Goal: Task Accomplishment & Management: Manage account settings

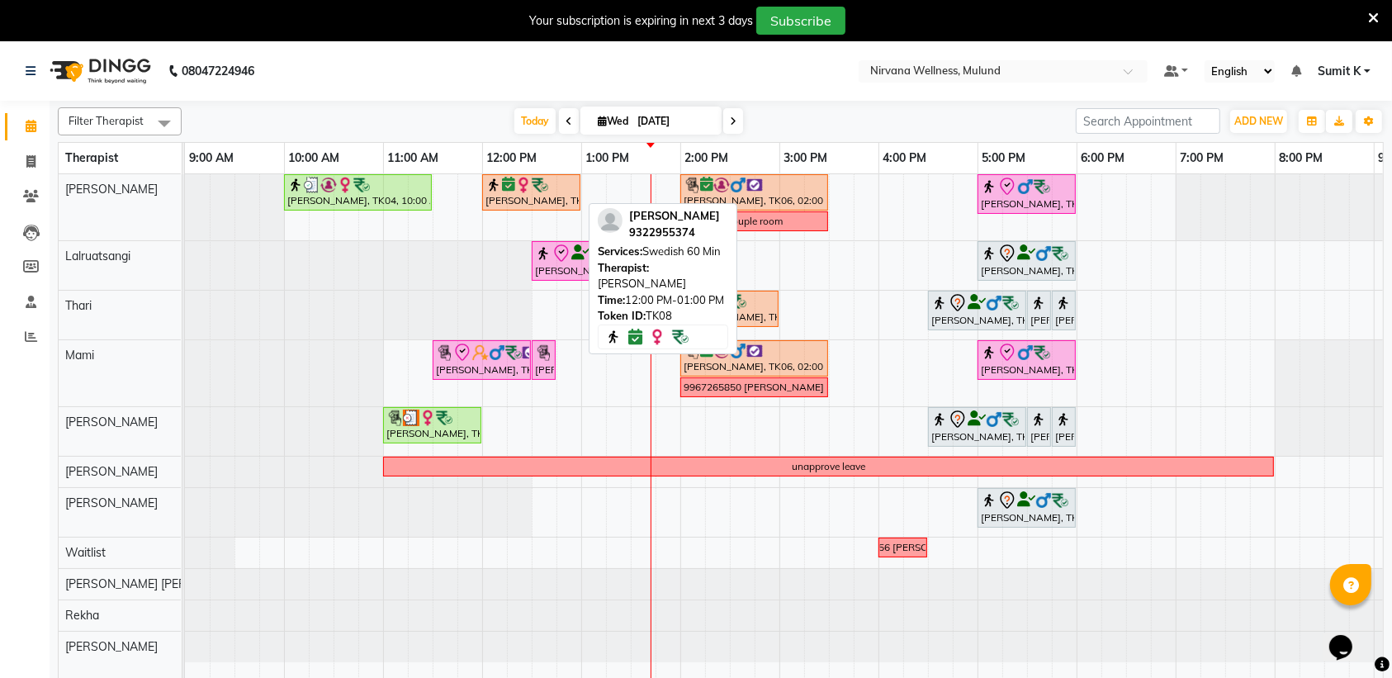
click at [521, 190] on img at bounding box center [523, 185] width 17 height 17
select select "3"
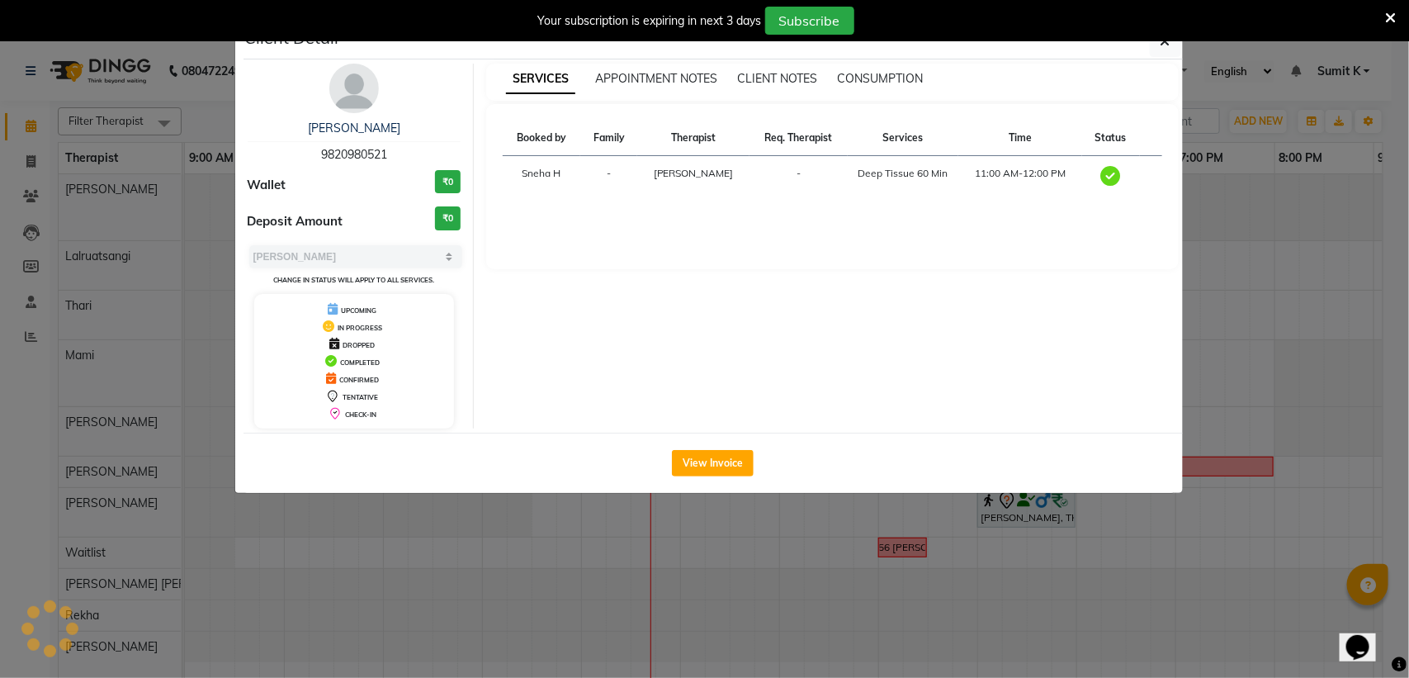
click at [109, 182] on ngb-modal-window "Client Detail [PERSON_NAME] 9820980521 Wallet ₹0 Deposit Amount ₹0 Select MARK …" at bounding box center [704, 339] width 1409 height 678
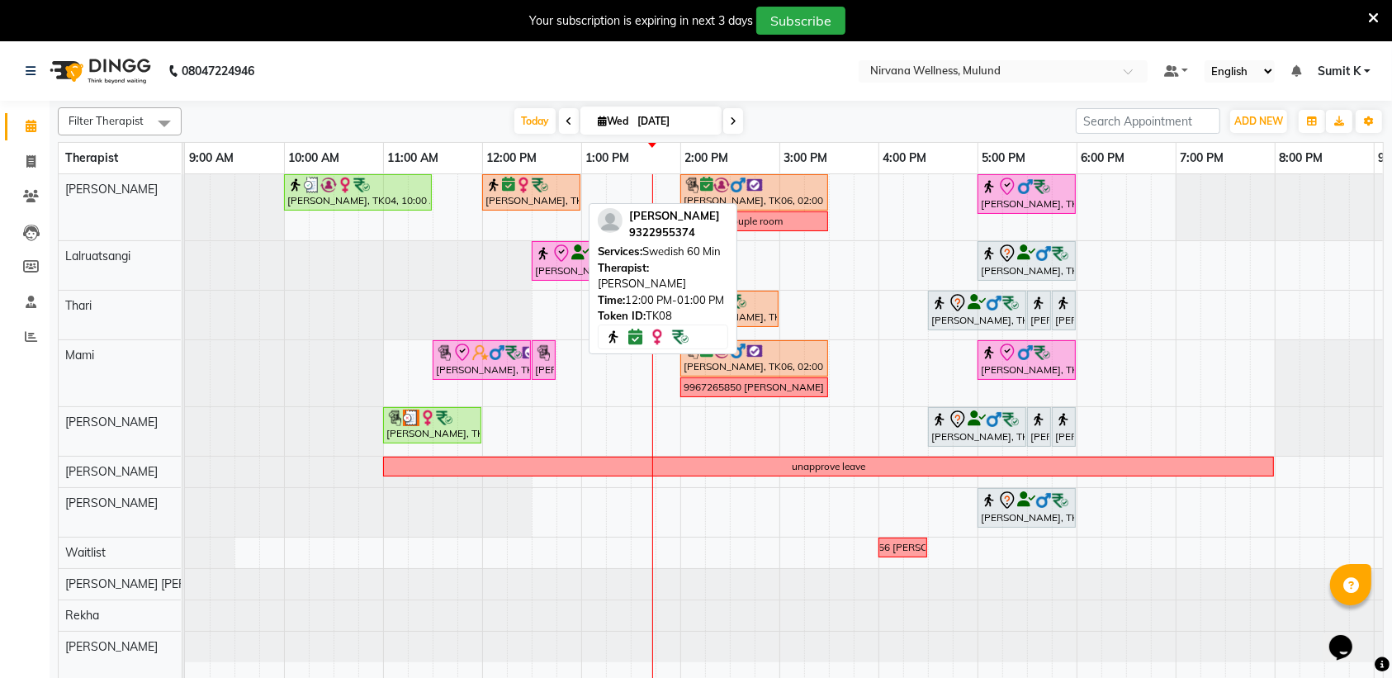
click at [526, 194] on div "[PERSON_NAME], TK08, 12:00 PM-01:00 PM, Swedish 60 Min" at bounding box center [531, 192] width 95 height 31
select select "8"
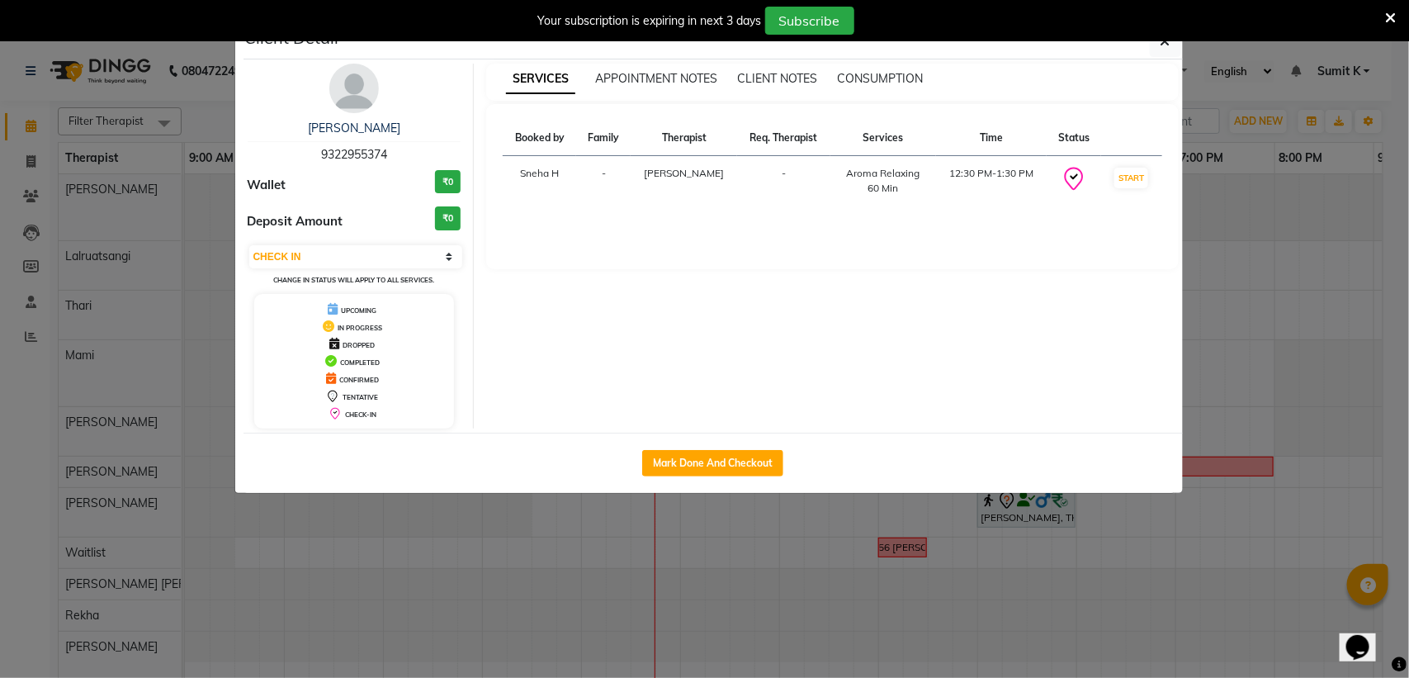
click at [1289, 118] on ngb-modal-window "Client Detail [PERSON_NAME] 9322955374 Wallet ₹0 Deposit Amount ₹0 Select IN SE…" at bounding box center [704, 339] width 1409 height 678
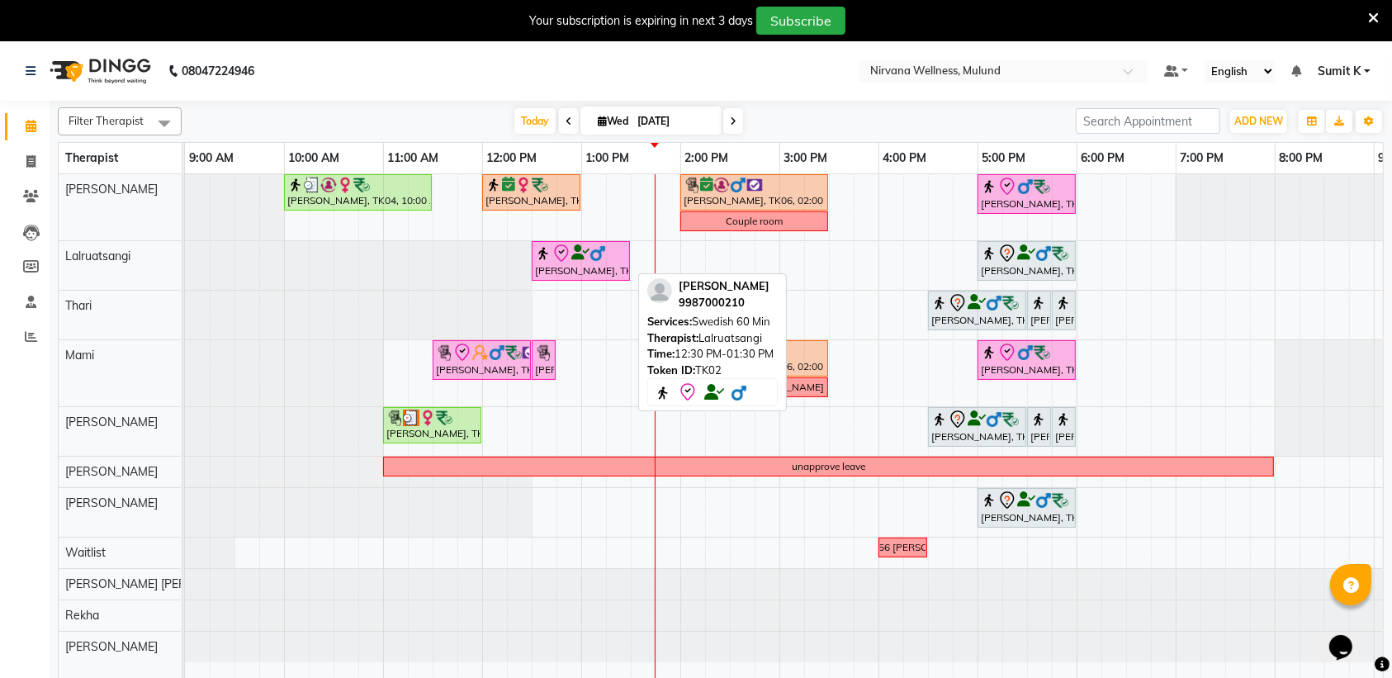
click at [571, 253] on icon at bounding box center [580, 253] width 18 height 1
select select "8"
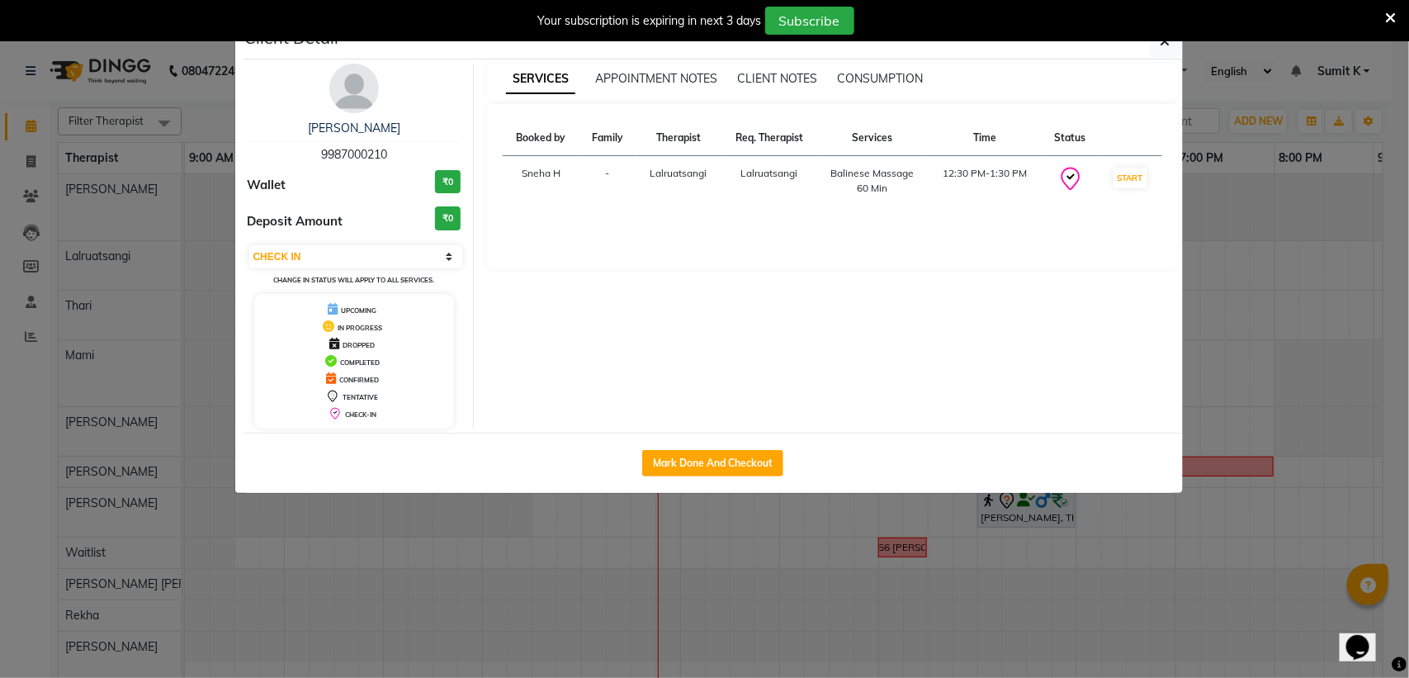
click at [1342, 220] on ngb-modal-window "Client Detail [PERSON_NAME] 9987000210 Wallet ₹0 Deposit Amount ₹0 Select IN SE…" at bounding box center [704, 339] width 1409 height 678
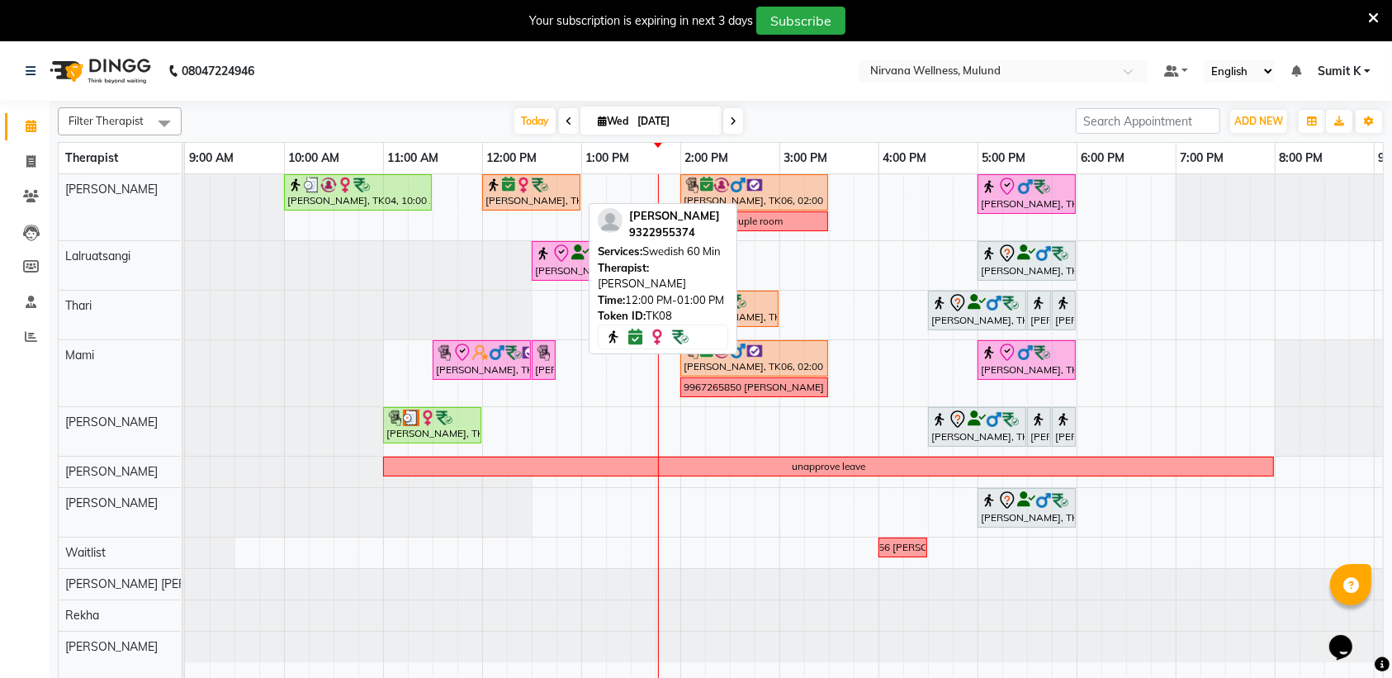
click at [518, 202] on div "[PERSON_NAME], TK08, 12:00 PM-01:00 PM, Swedish 60 Min" at bounding box center [531, 192] width 95 height 31
select select "8"
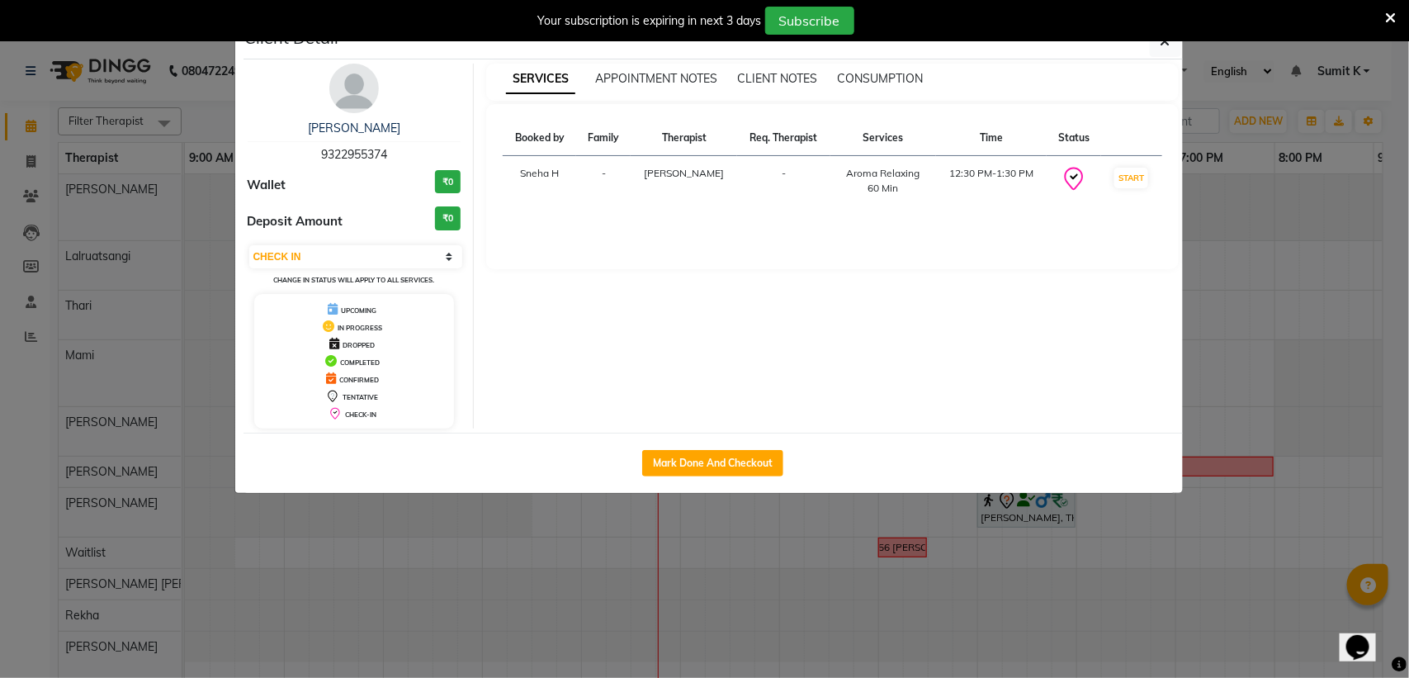
click at [1289, 215] on ngb-modal-window "Client Detail [PERSON_NAME] 9322955374 Wallet ₹0 Deposit Amount ₹0 Select IN SE…" at bounding box center [704, 339] width 1409 height 678
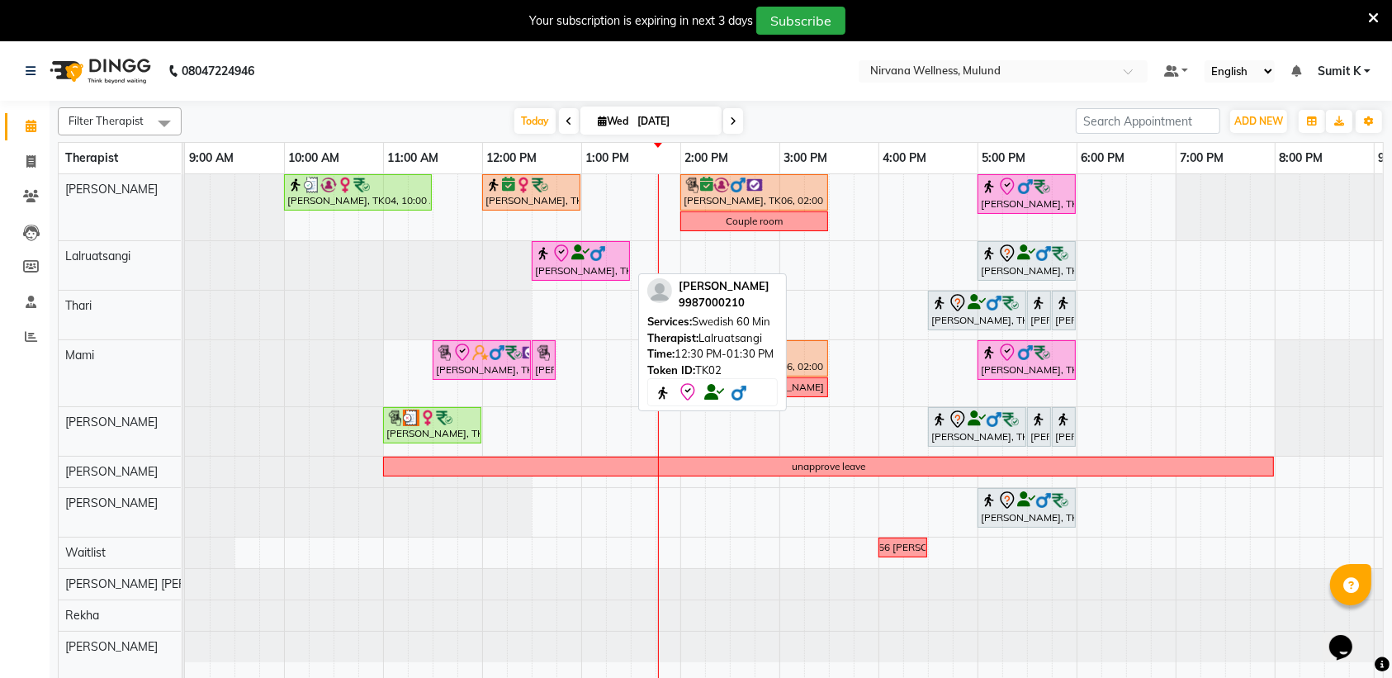
click at [617, 264] on div "[PERSON_NAME], TK02, 12:30 PM-01:30 PM, Swedish 60 Min" at bounding box center [580, 261] width 95 height 35
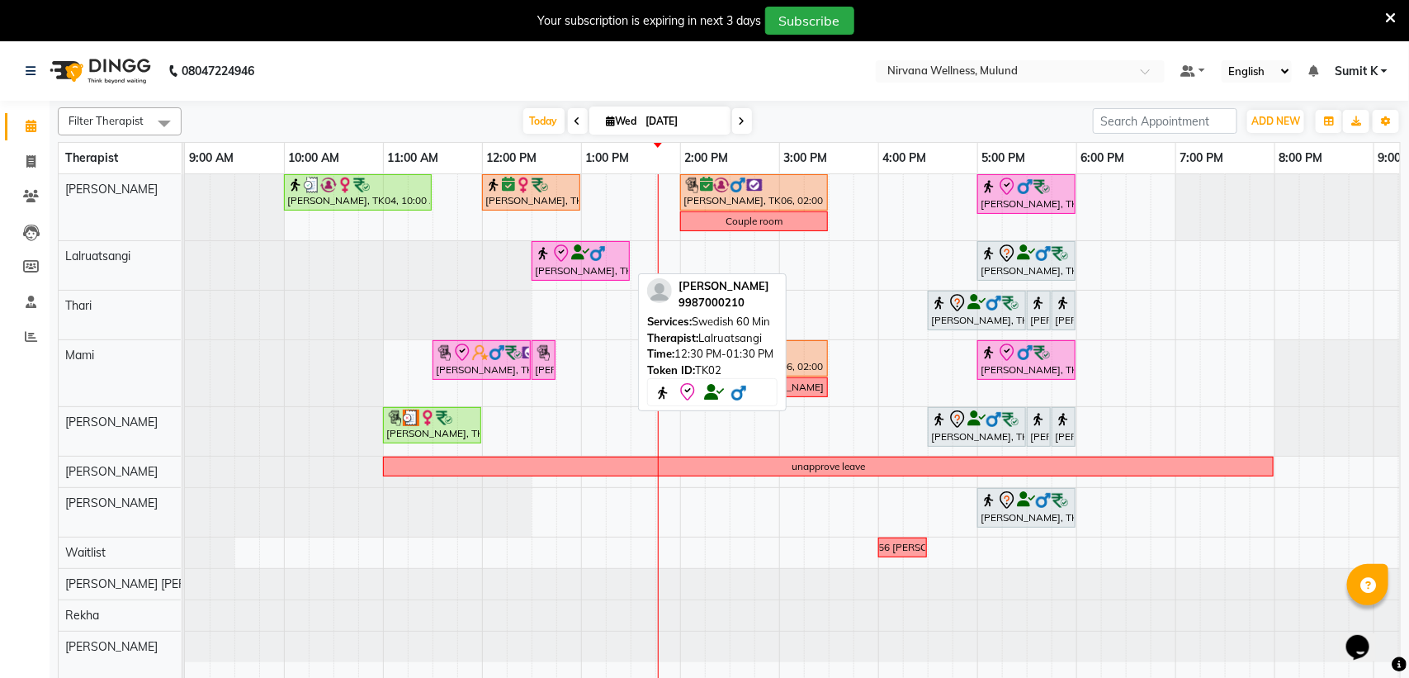
select select "8"
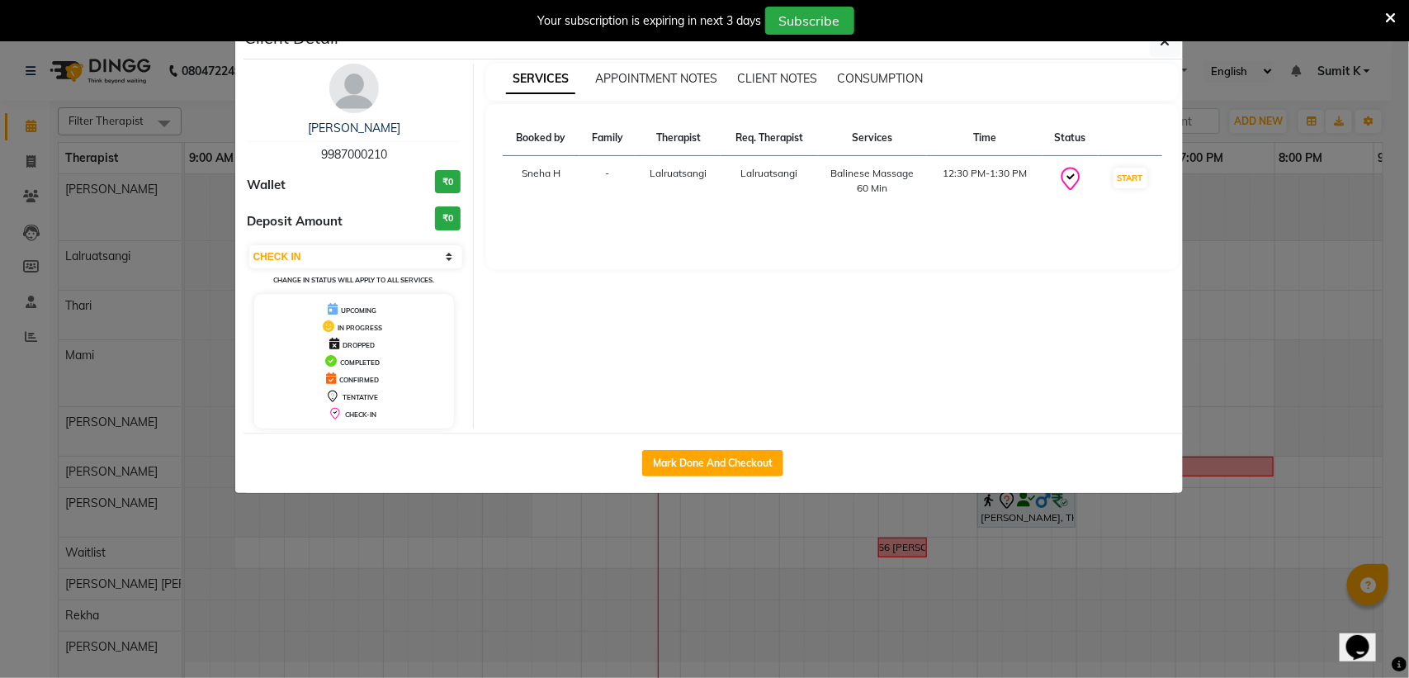
click at [1247, 194] on ngb-modal-window "Client Detail [PERSON_NAME] 9987000210 Wallet ₹0 Deposit Amount ₹0 Select IN SE…" at bounding box center [704, 339] width 1409 height 678
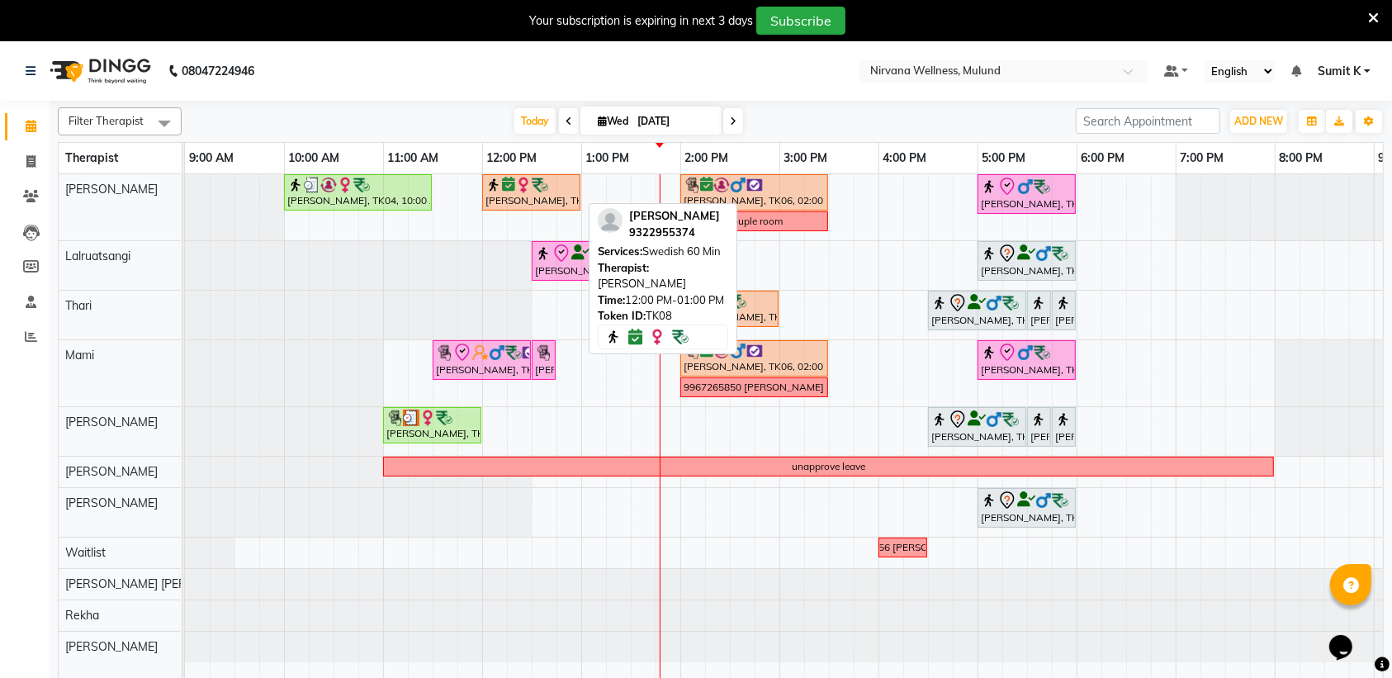
click at [538, 196] on div "[PERSON_NAME], TK08, 12:00 PM-01:00 PM, Swedish 60 Min" at bounding box center [531, 192] width 95 height 31
select select "8"
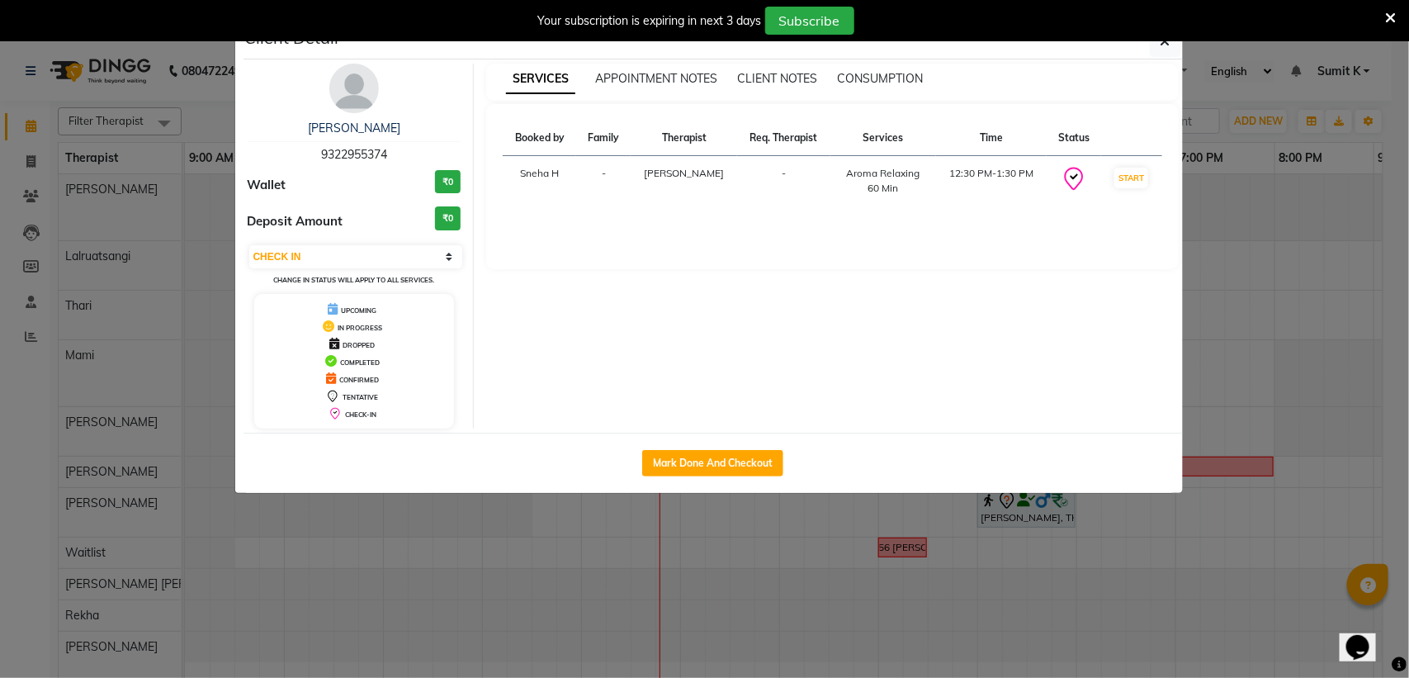
click at [1238, 132] on ngb-modal-window "Client Detail [PERSON_NAME] 9322955374 Wallet ₹0 Deposit Amount ₹0 Select IN SE…" at bounding box center [704, 339] width 1409 height 678
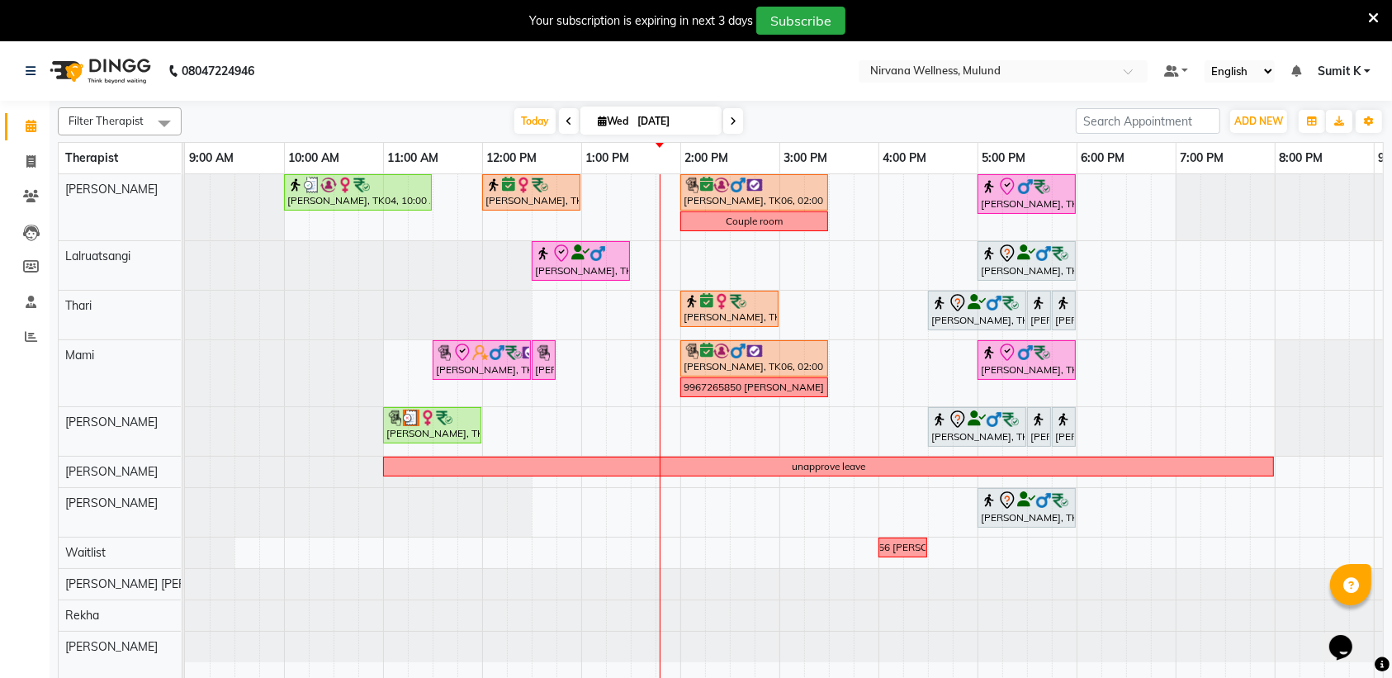
click at [1347, 70] on span "Sumit K" at bounding box center [1339, 71] width 43 height 17
click at [894, 128] on div "[DATE] [DATE]" at bounding box center [629, 121] width 878 height 25
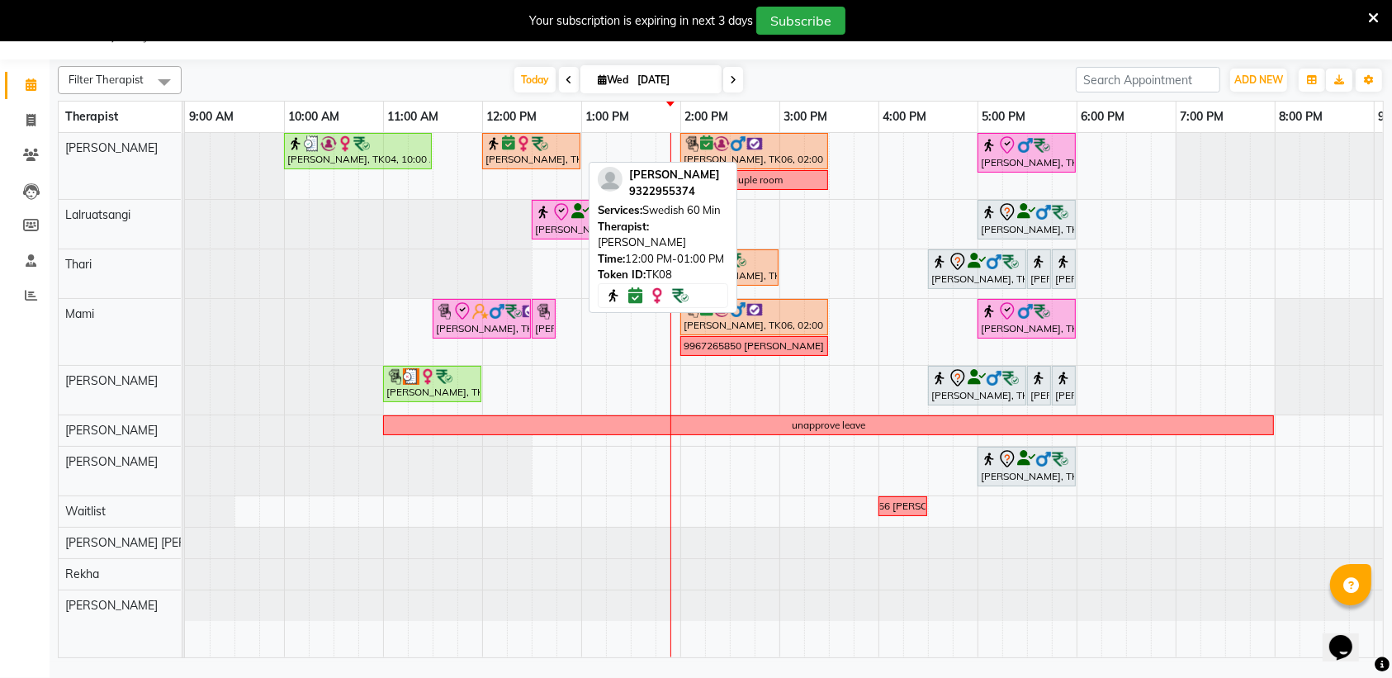
click at [514, 158] on div "[PERSON_NAME], TK08, 12:00 PM-01:00 PM, Swedish 60 Min" at bounding box center [531, 150] width 95 height 31
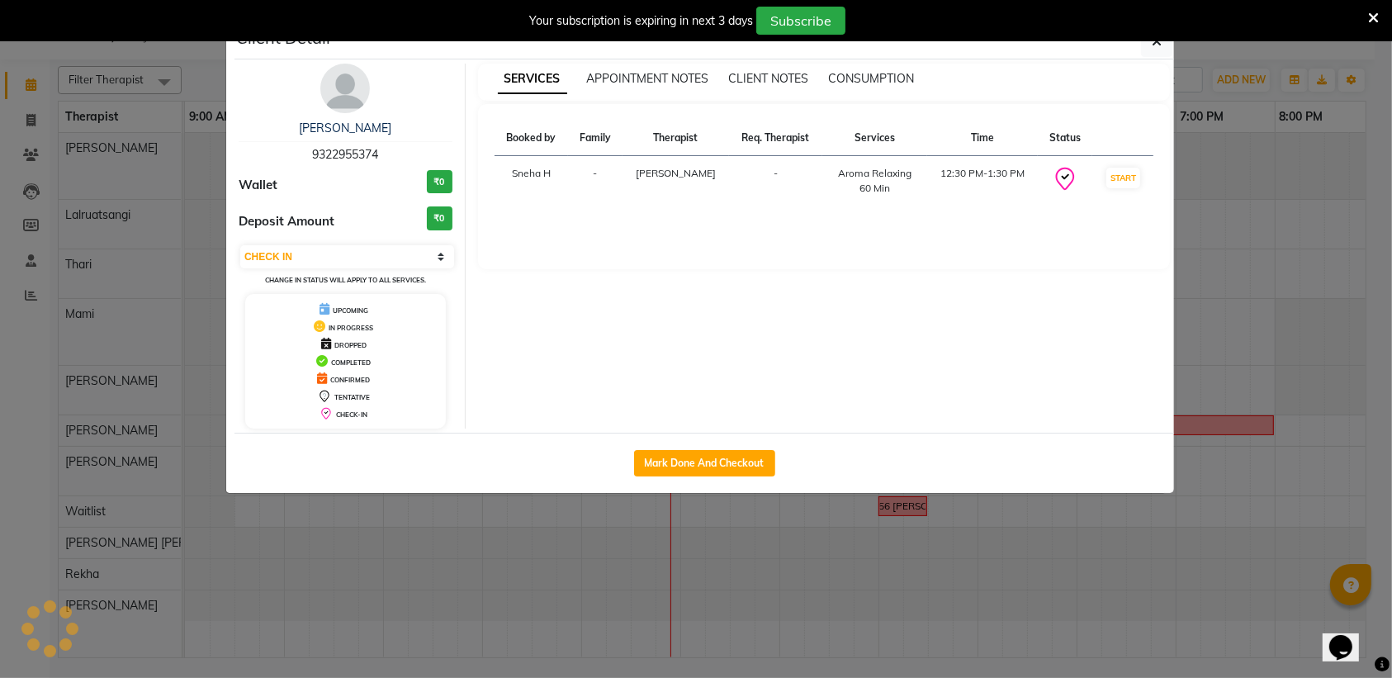
select select "3"
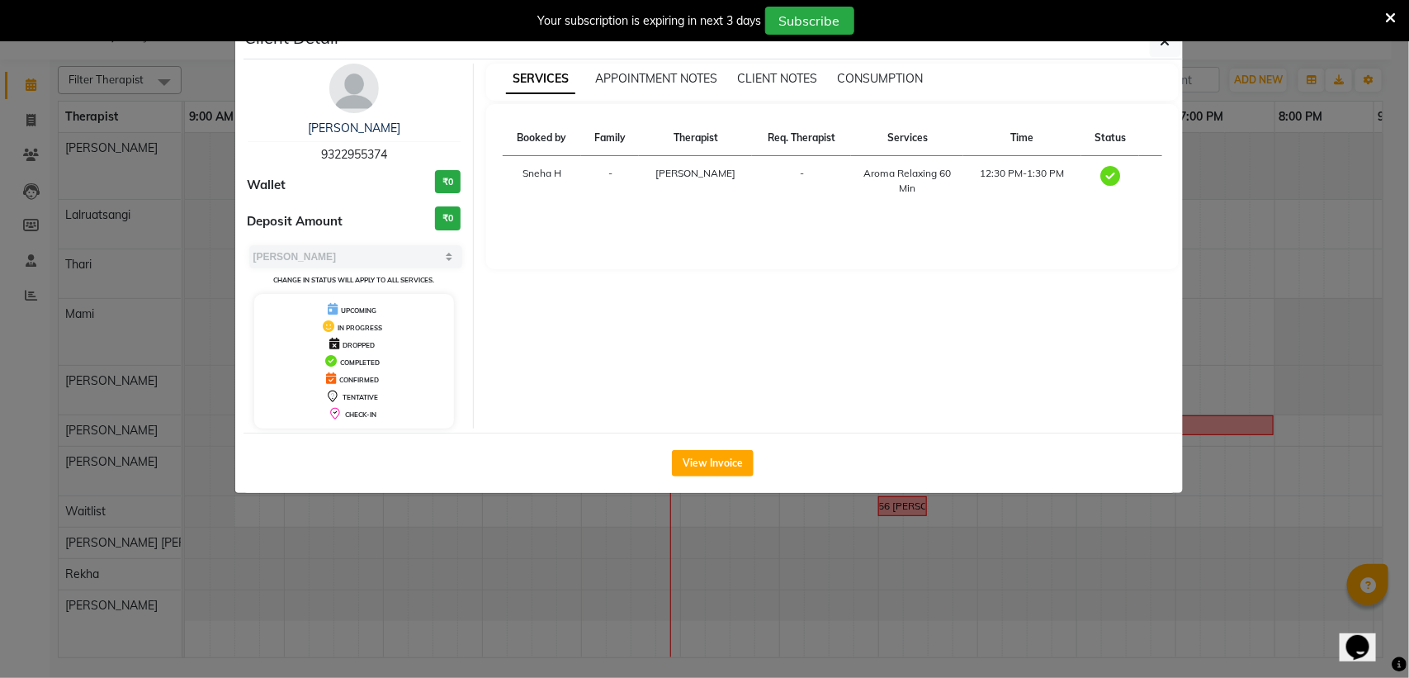
click at [1267, 196] on ngb-modal-window "Client Detail [PERSON_NAME] 9322955374 Wallet ₹0 Deposit Amount ₹0 Select MARK …" at bounding box center [704, 339] width 1409 height 678
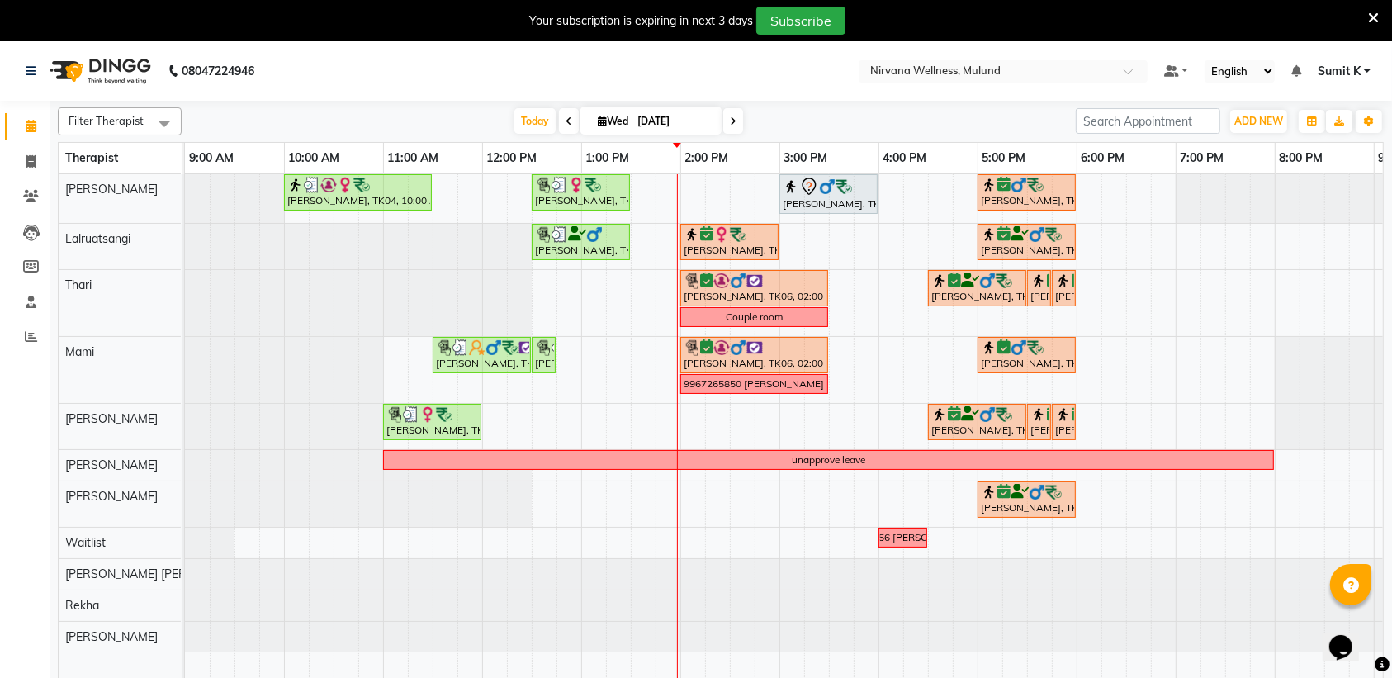
click at [1358, 67] on span "Sumit K" at bounding box center [1339, 71] width 43 height 17
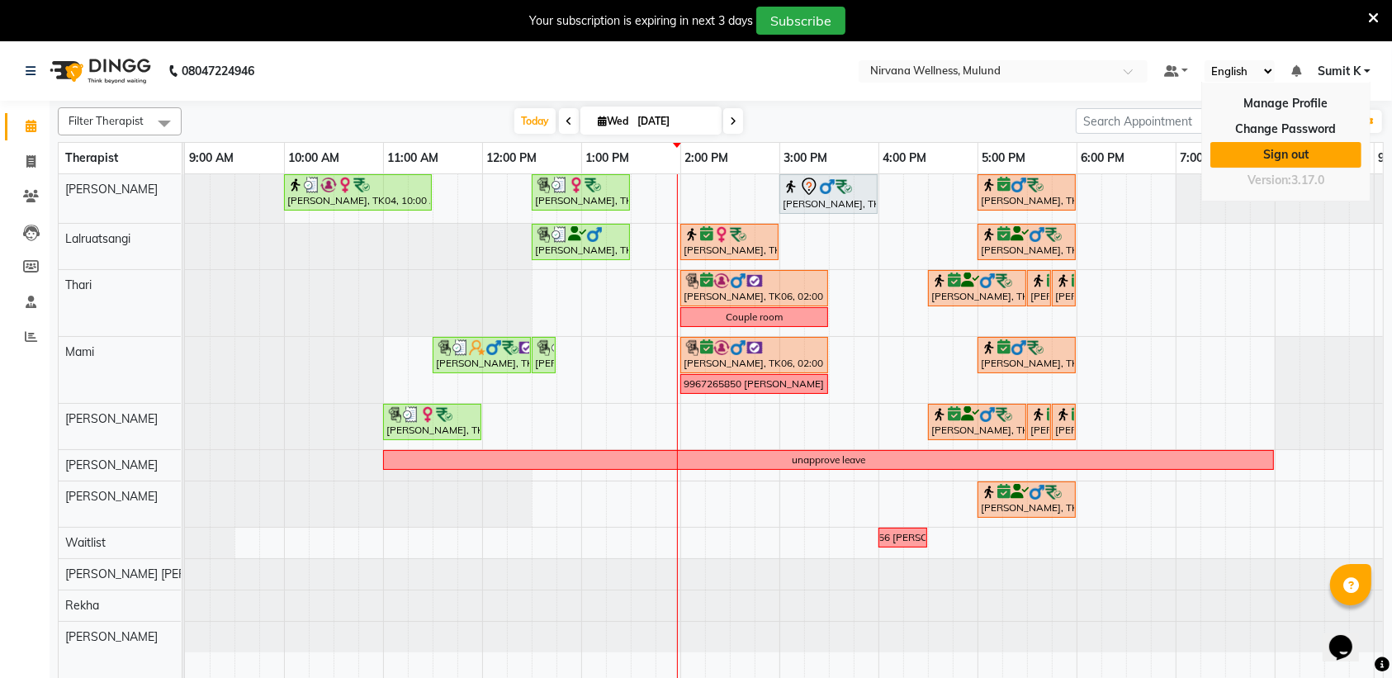
click at [1280, 161] on link "Sign out" at bounding box center [1285, 155] width 151 height 26
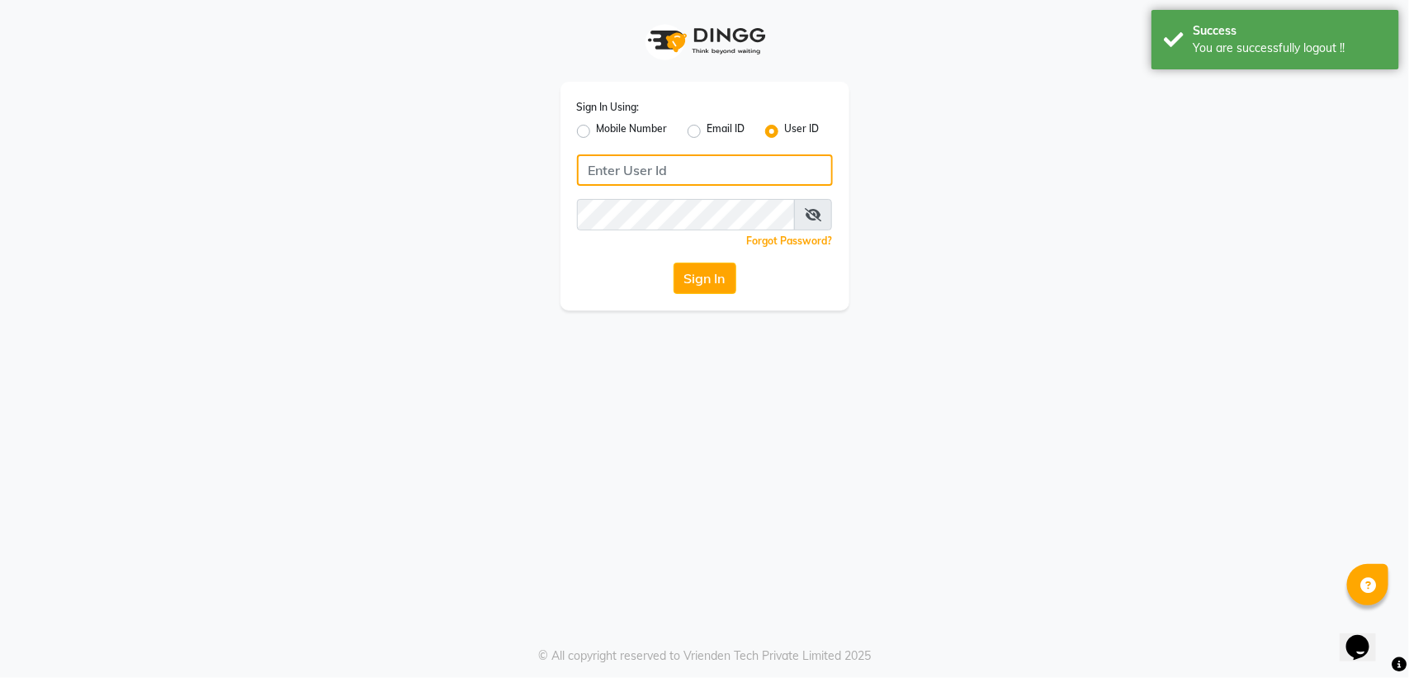
type input "9990930603"
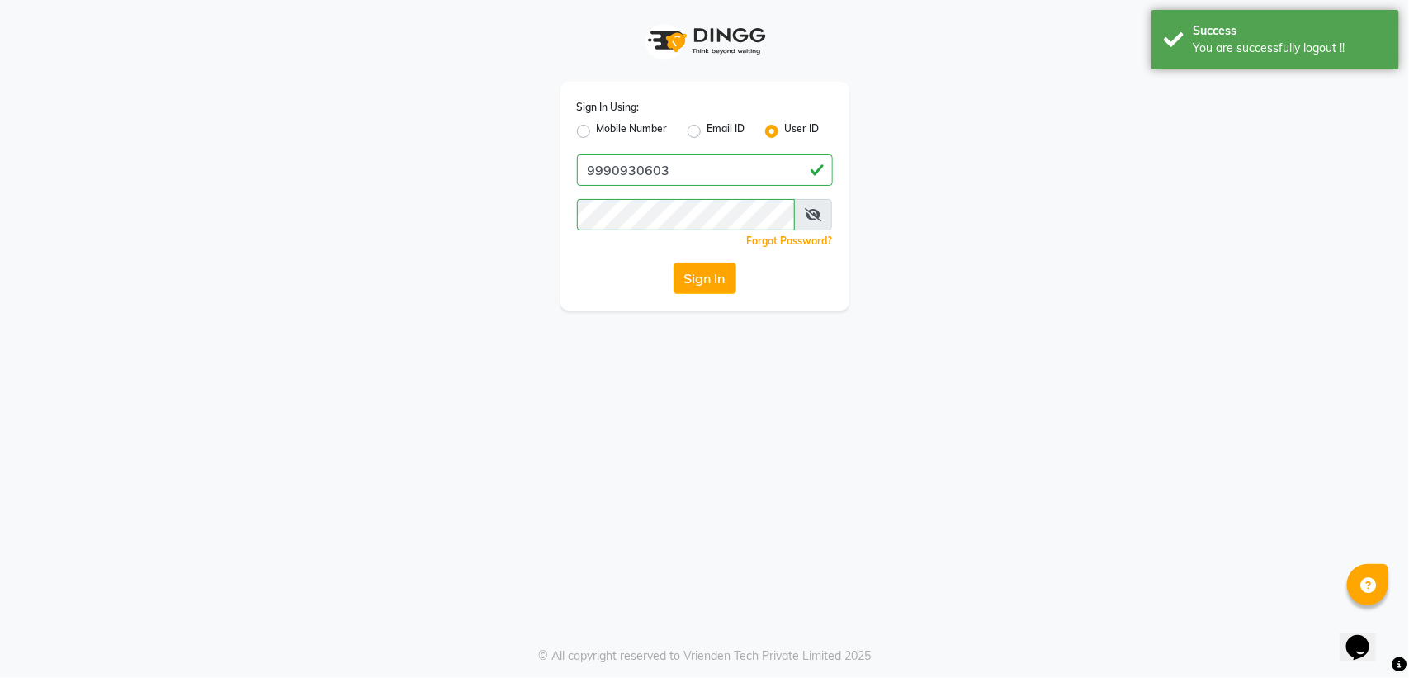
click at [597, 125] on label "Mobile Number" at bounding box center [632, 131] width 71 height 20
click at [597, 125] on input "Mobile Number" at bounding box center [602, 126] width 11 height 11
radio input "true"
radio input "false"
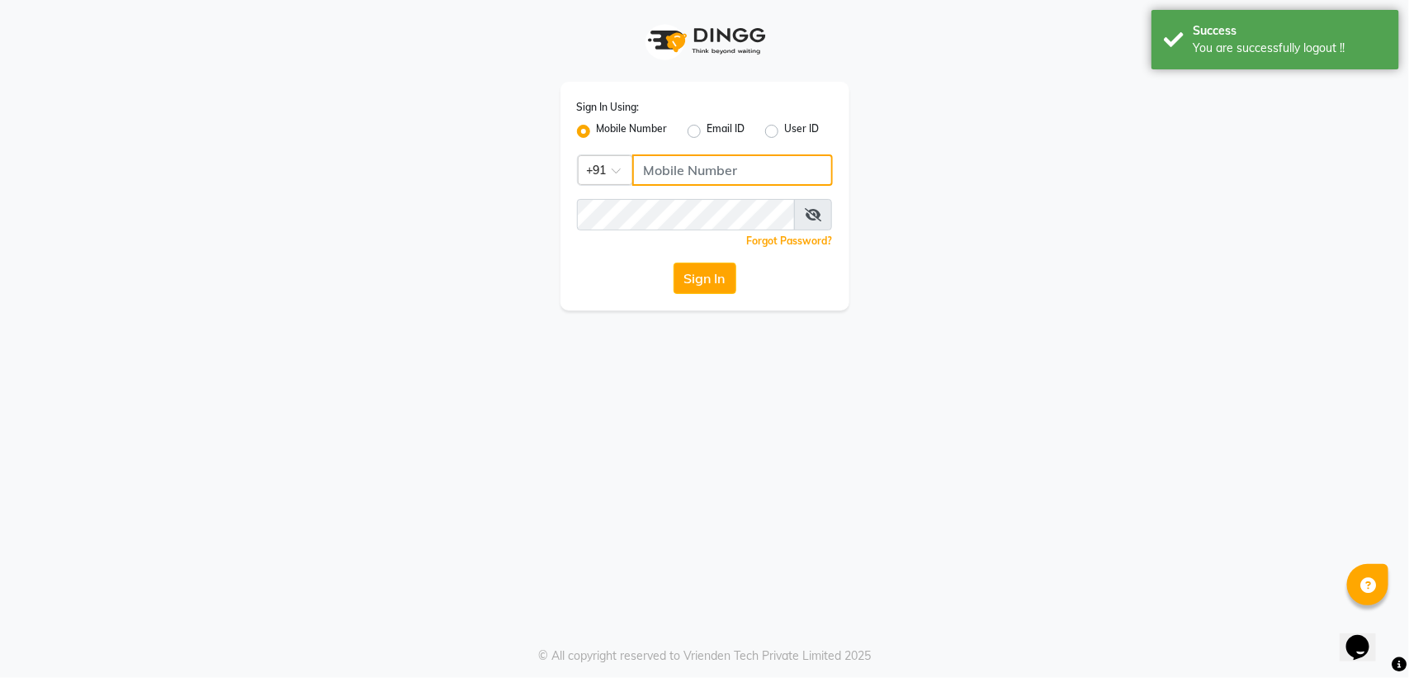
click at [681, 174] on input "Username" at bounding box center [732, 169] width 201 height 31
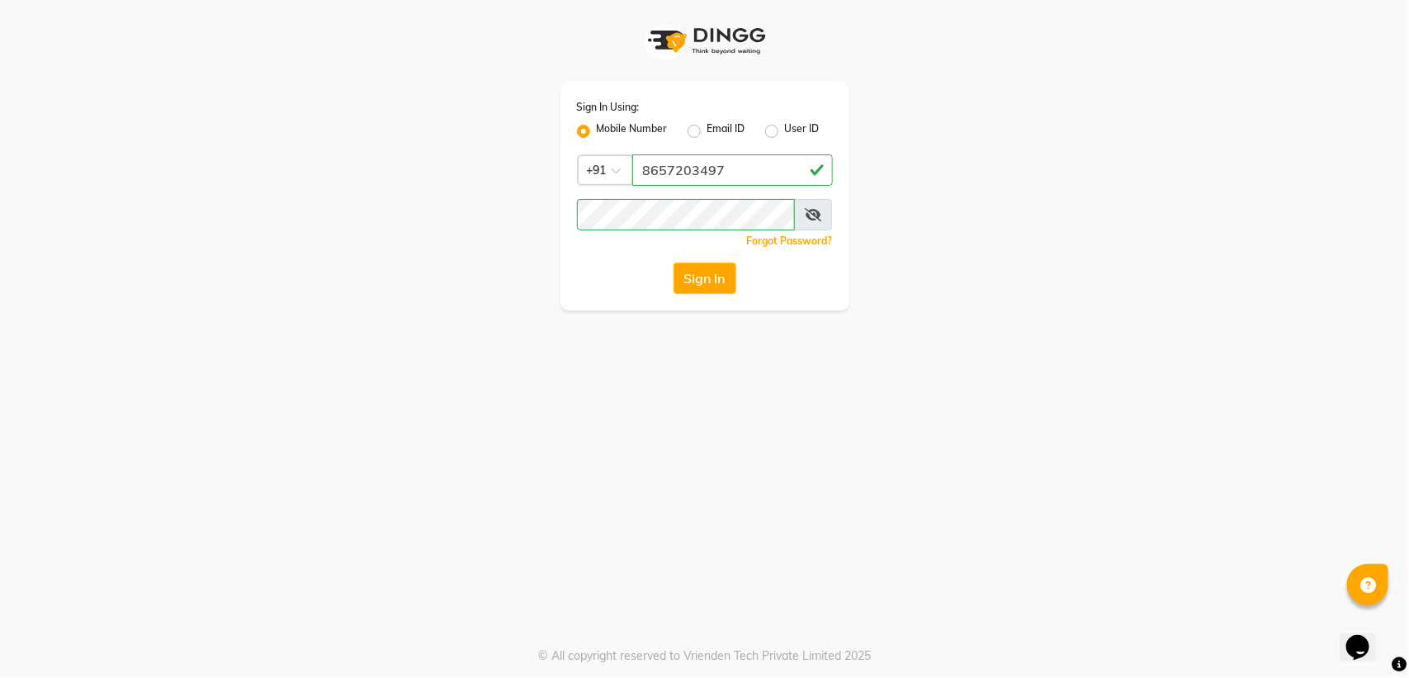
click at [811, 212] on icon at bounding box center [813, 214] width 17 height 13
click at [678, 273] on button "Sign In" at bounding box center [705, 278] width 63 height 31
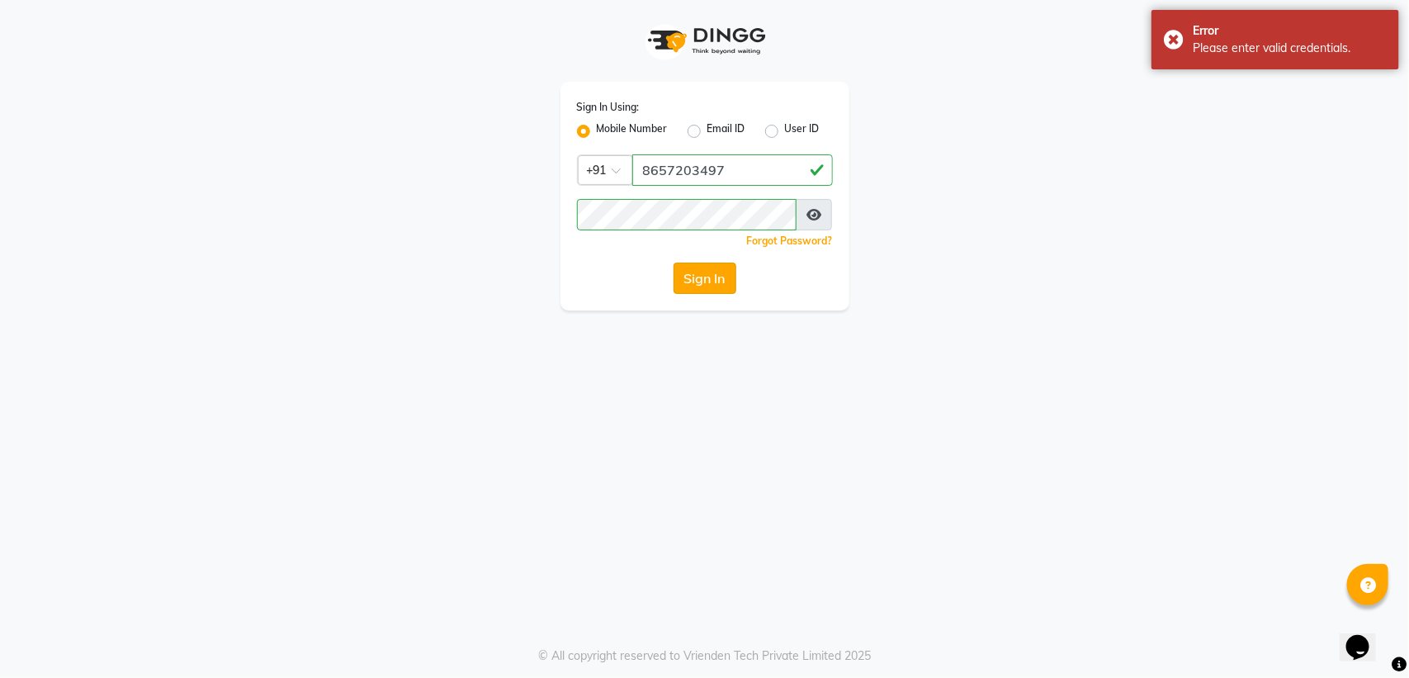
click at [684, 279] on button "Sign In" at bounding box center [705, 278] width 63 height 31
click at [728, 277] on button "Sign In" at bounding box center [705, 278] width 63 height 31
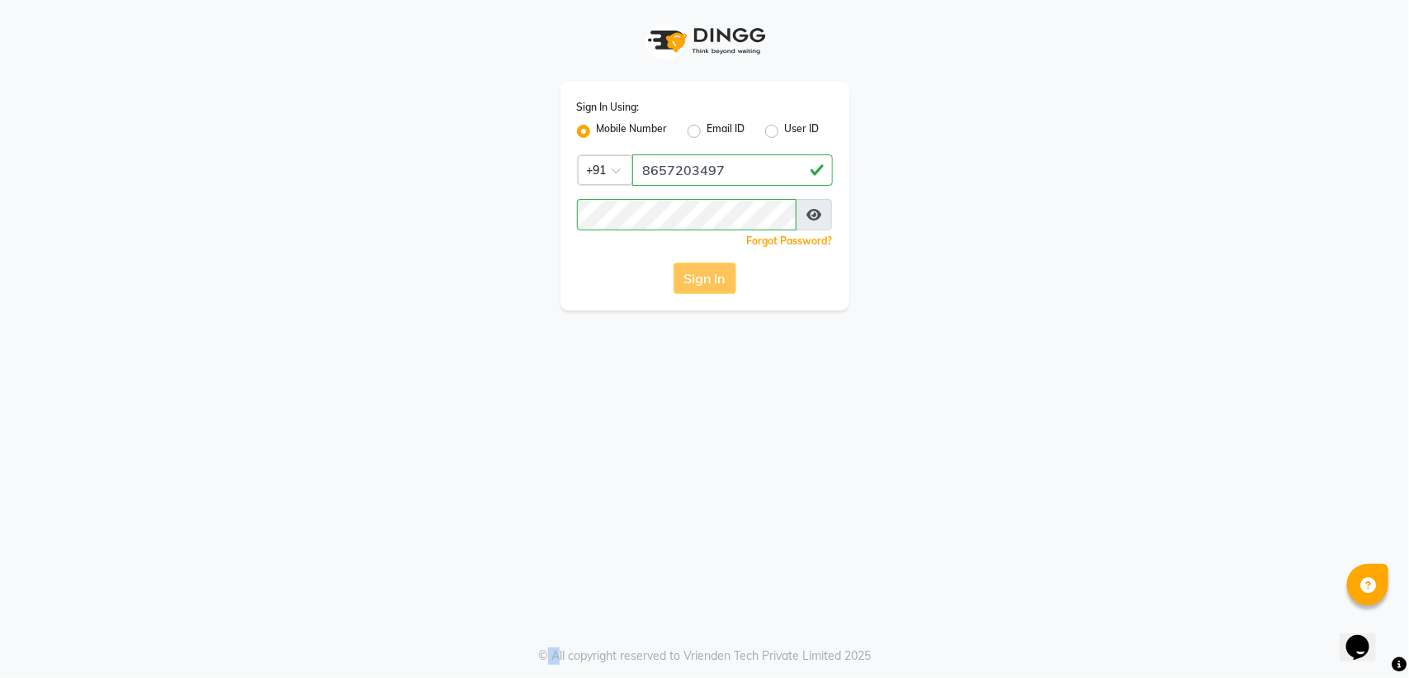
click at [728, 277] on div "Sign In" at bounding box center [705, 278] width 256 height 31
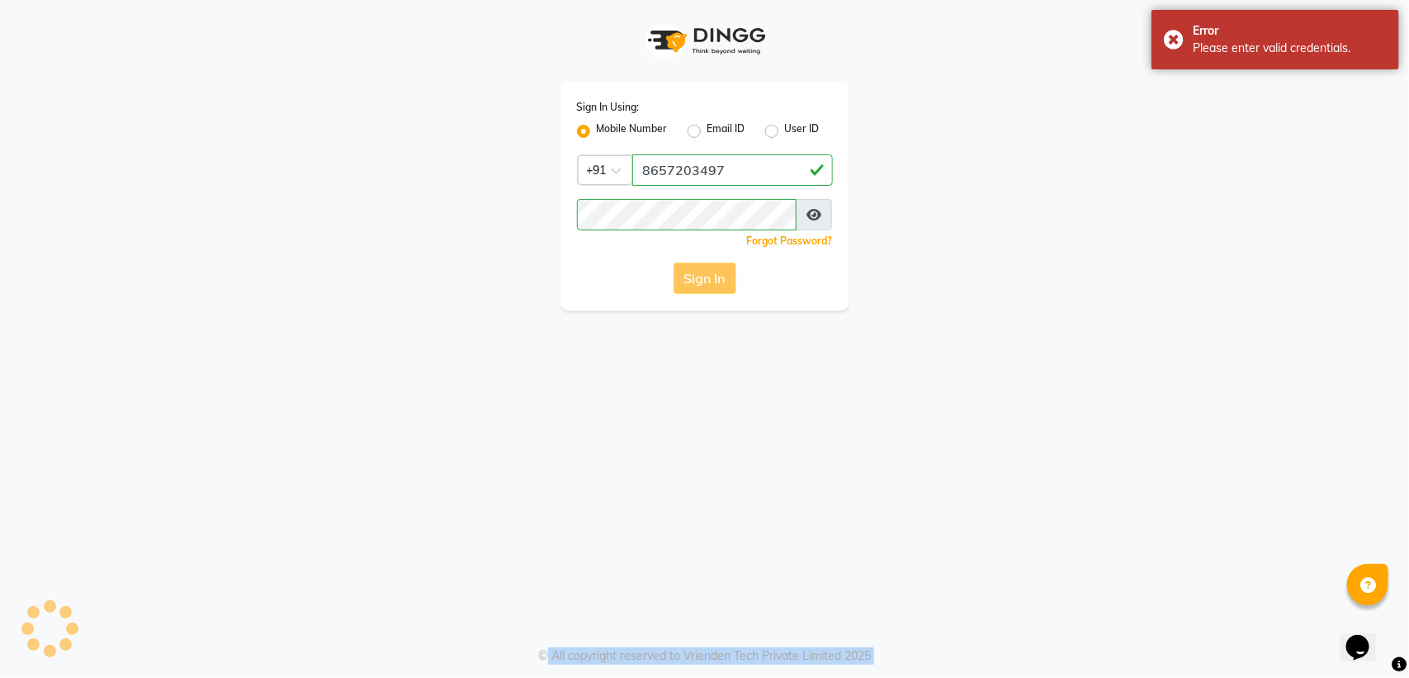
click at [728, 277] on div "Sign In" at bounding box center [705, 278] width 256 height 31
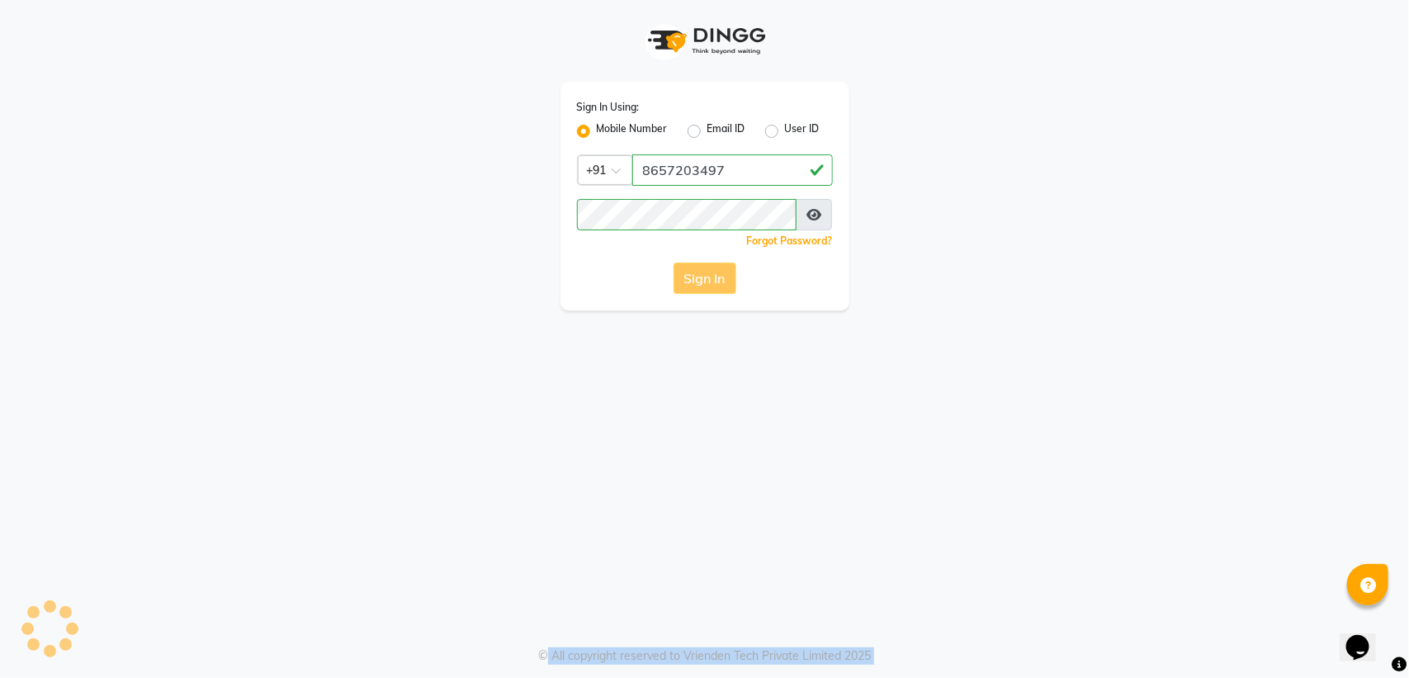
click at [728, 277] on div "Sign In" at bounding box center [705, 278] width 256 height 31
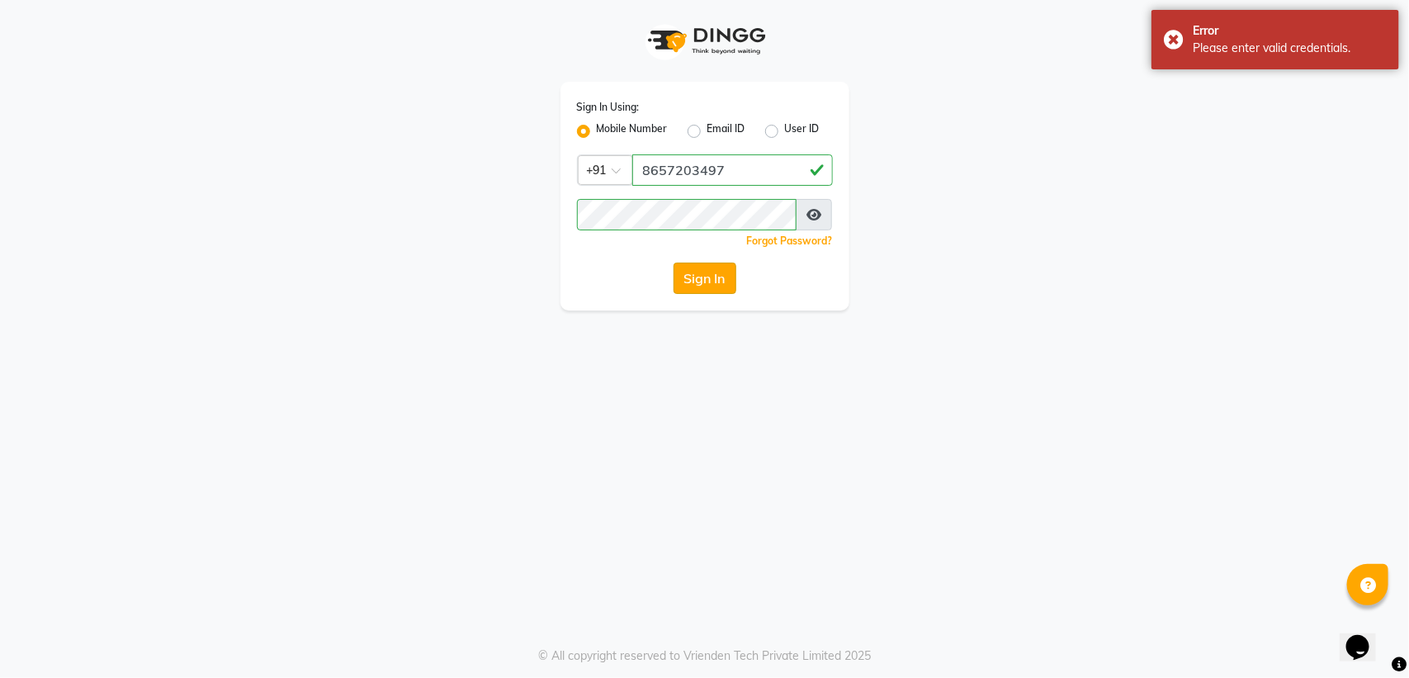
click at [679, 273] on button "Sign In" at bounding box center [705, 278] width 63 height 31
click at [720, 279] on button "Sign In" at bounding box center [705, 278] width 63 height 31
click at [721, 279] on button "Sign In" at bounding box center [705, 278] width 63 height 31
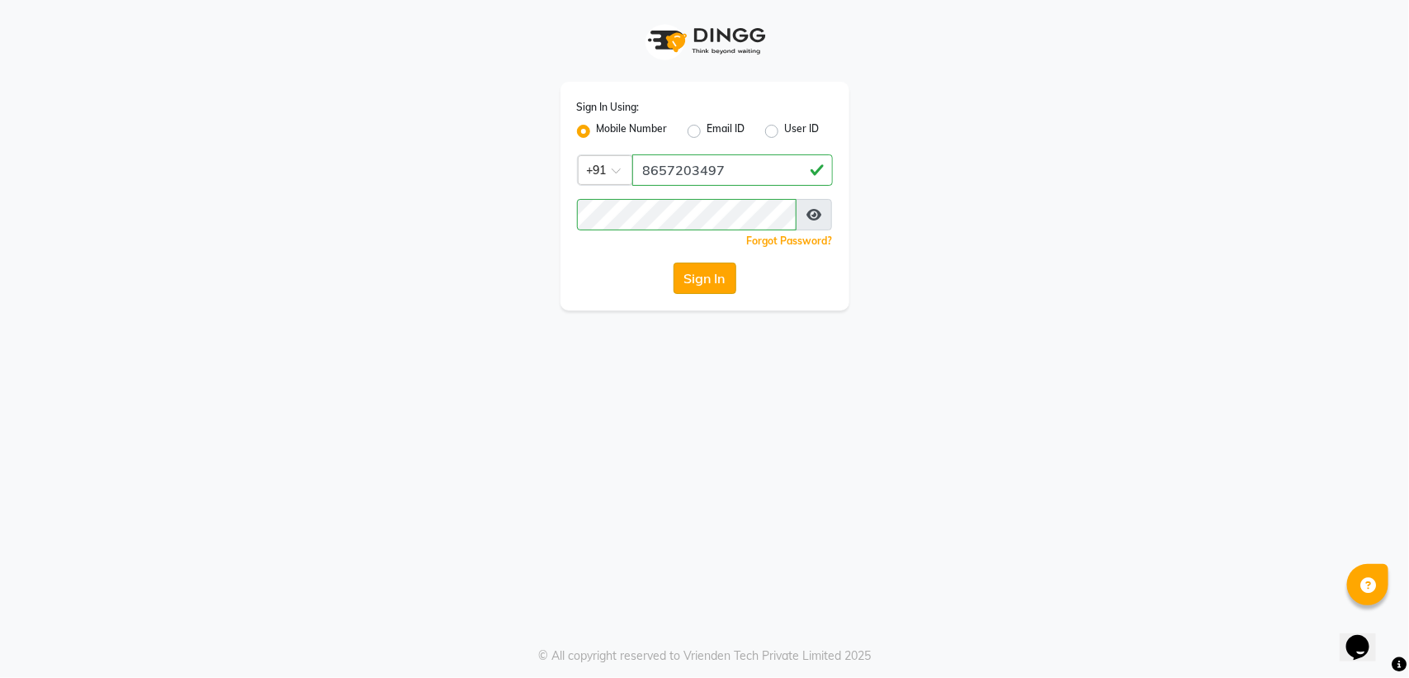
click at [708, 286] on button "Sign In" at bounding box center [705, 278] width 63 height 31
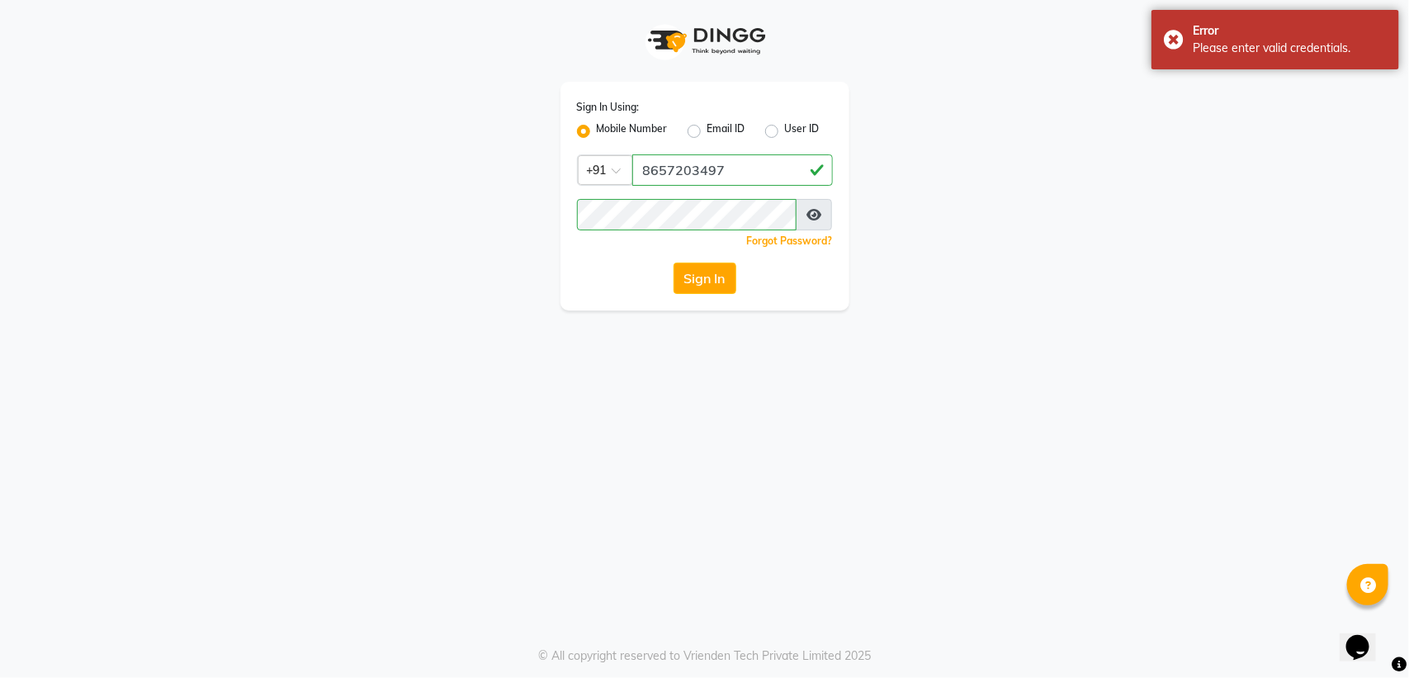
click at [708, 283] on button "Sign In" at bounding box center [705, 278] width 63 height 31
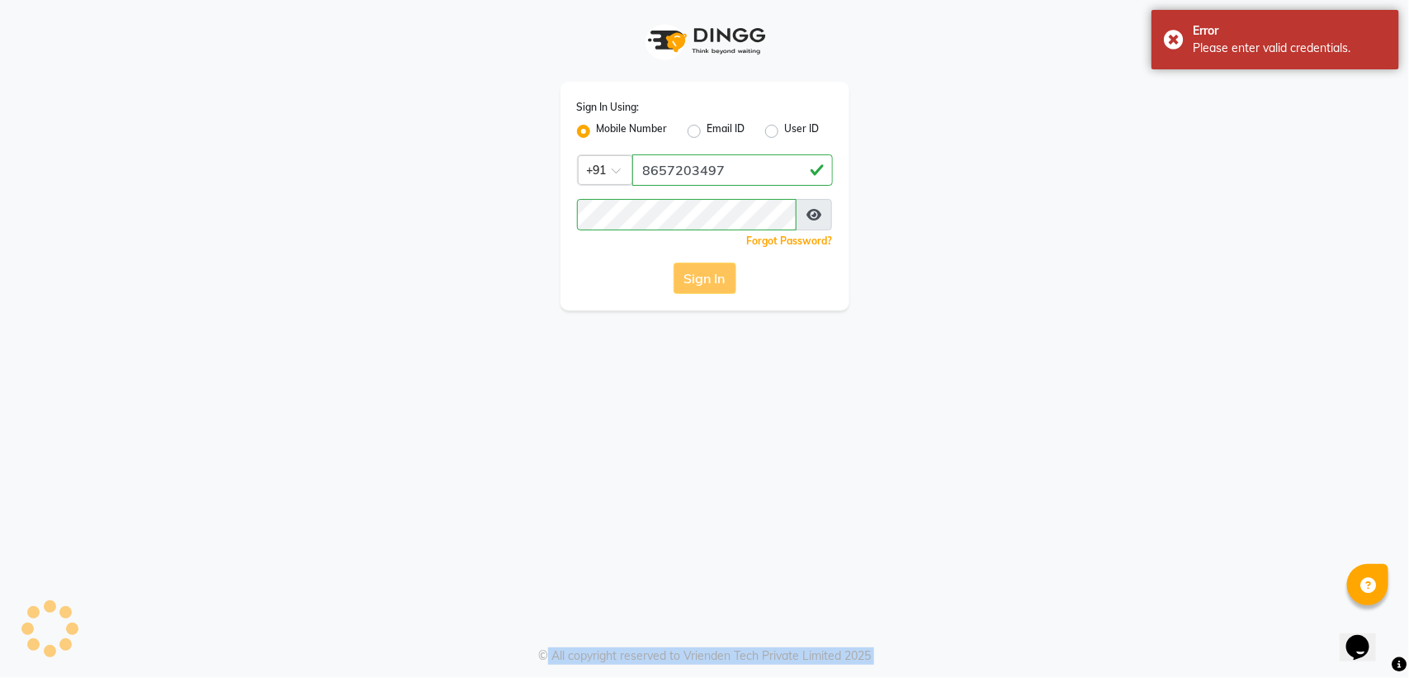
click at [708, 283] on div "Sign In" at bounding box center [705, 278] width 256 height 31
click at [708, 283] on button "Sign In" at bounding box center [705, 278] width 63 height 31
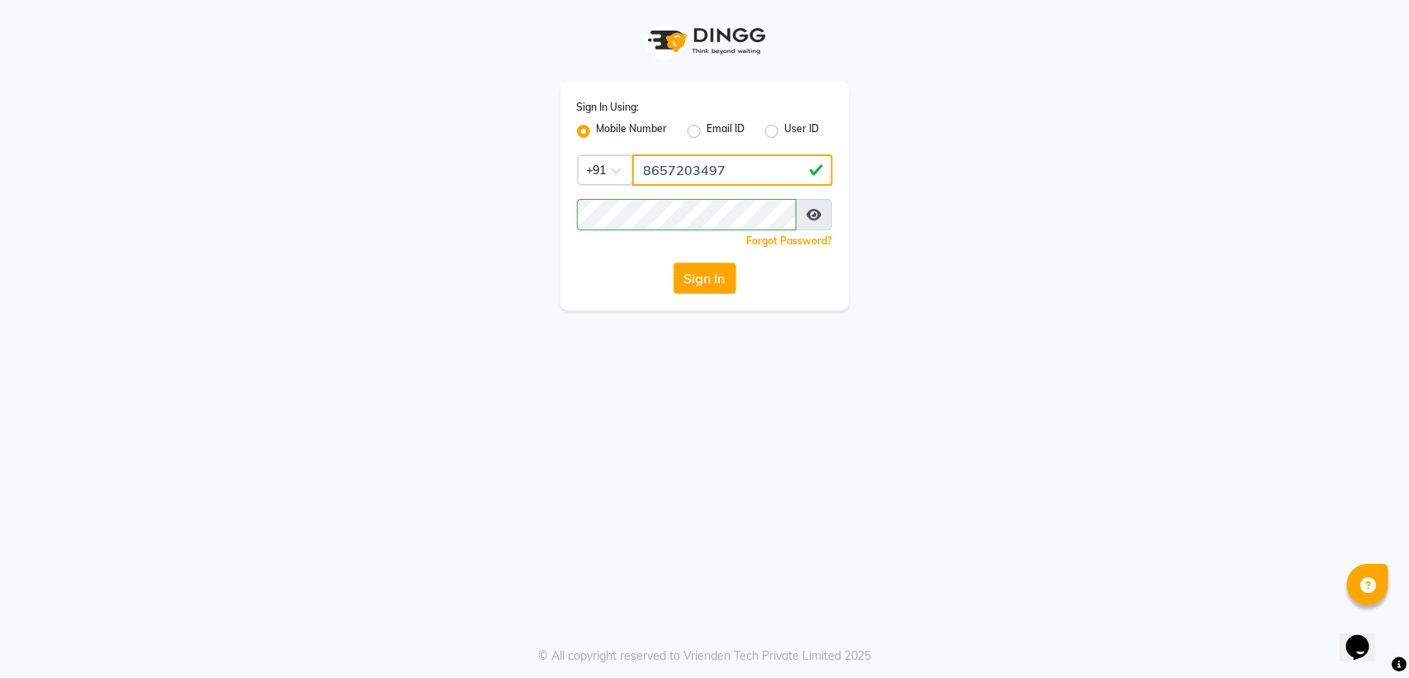
click at [711, 166] on input "8657203497" at bounding box center [732, 169] width 201 height 31
click at [718, 263] on button "Sign In" at bounding box center [705, 278] width 63 height 31
click at [720, 278] on div "Sign In" at bounding box center [705, 278] width 256 height 31
click at [707, 274] on div "Sign In" at bounding box center [705, 278] width 256 height 31
click at [711, 275] on div "Sign In" at bounding box center [705, 278] width 256 height 31
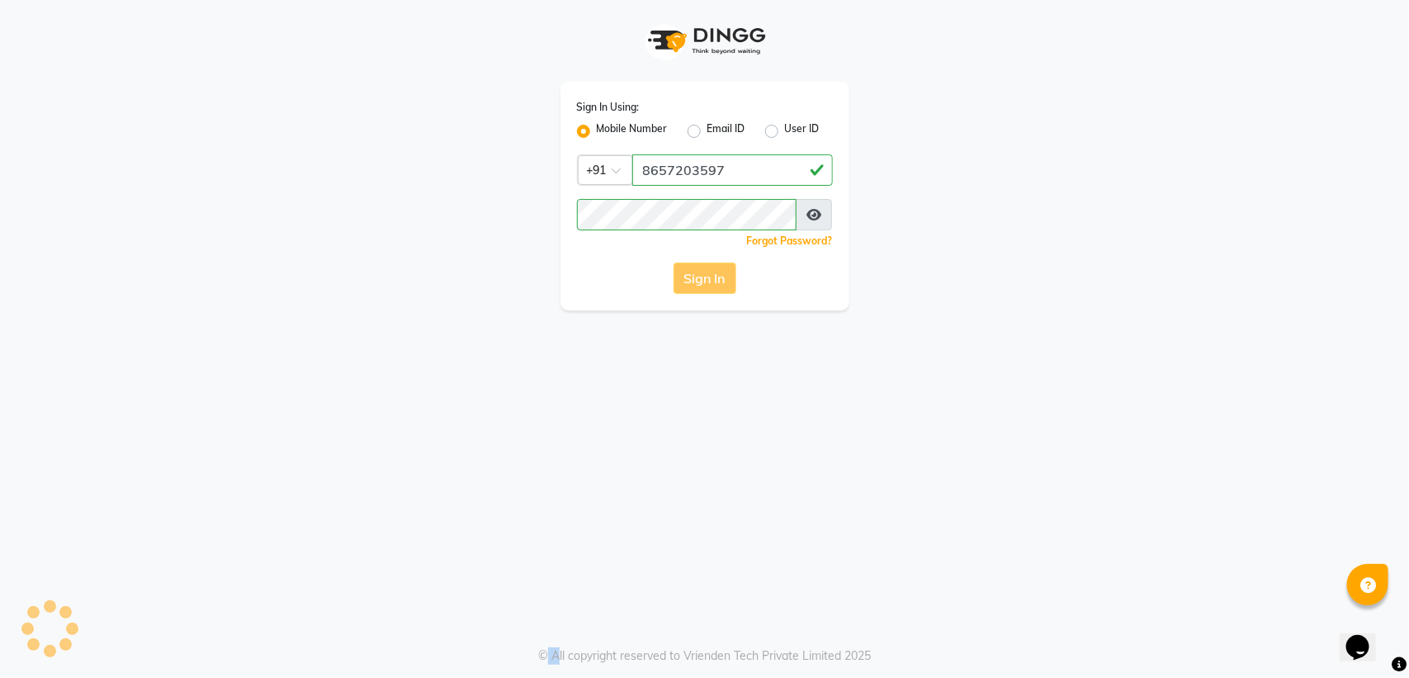
click at [711, 275] on div "Sign In" at bounding box center [705, 278] width 256 height 31
click at [714, 418] on div "Sign In Using: Mobile Number Email ID User ID Country Code × +91 8657203597 Rem…" at bounding box center [704, 339] width 1409 height 678
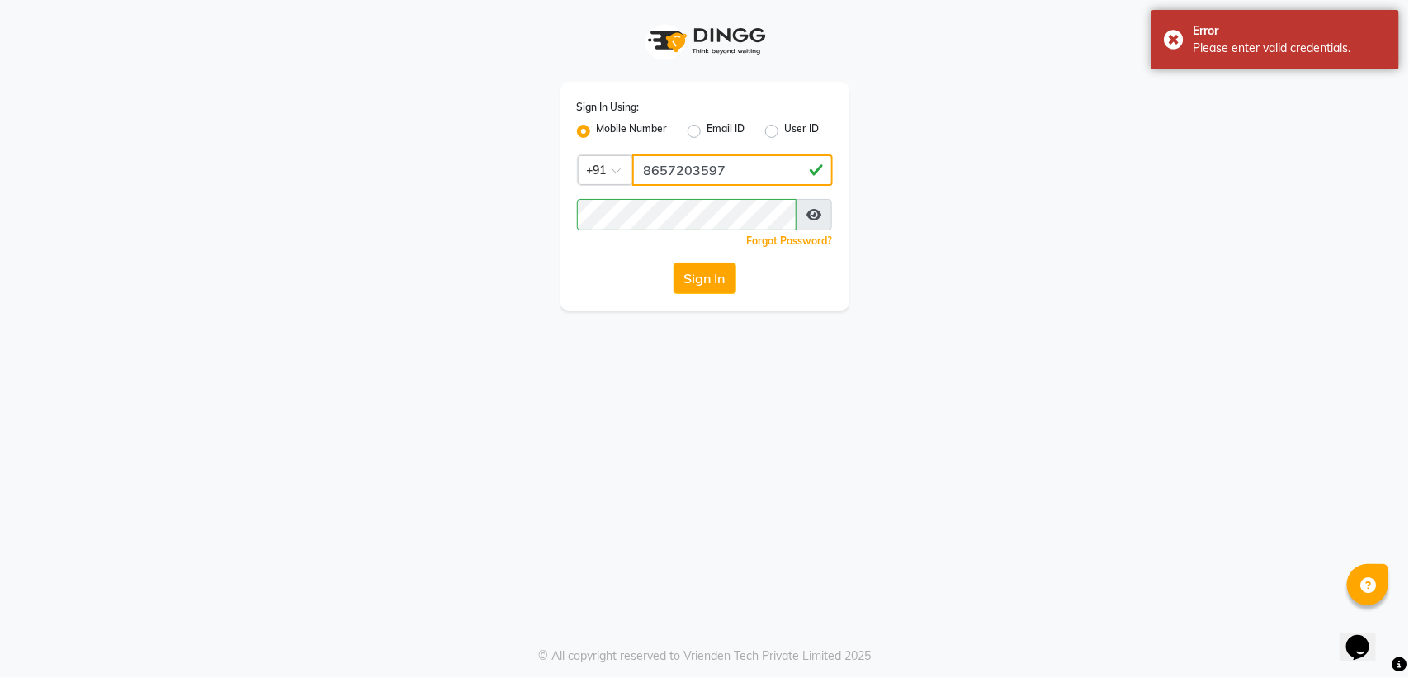
click at [711, 166] on input "8657203597" at bounding box center [732, 169] width 201 height 31
click at [715, 268] on button "Sign In" at bounding box center [705, 278] width 63 height 31
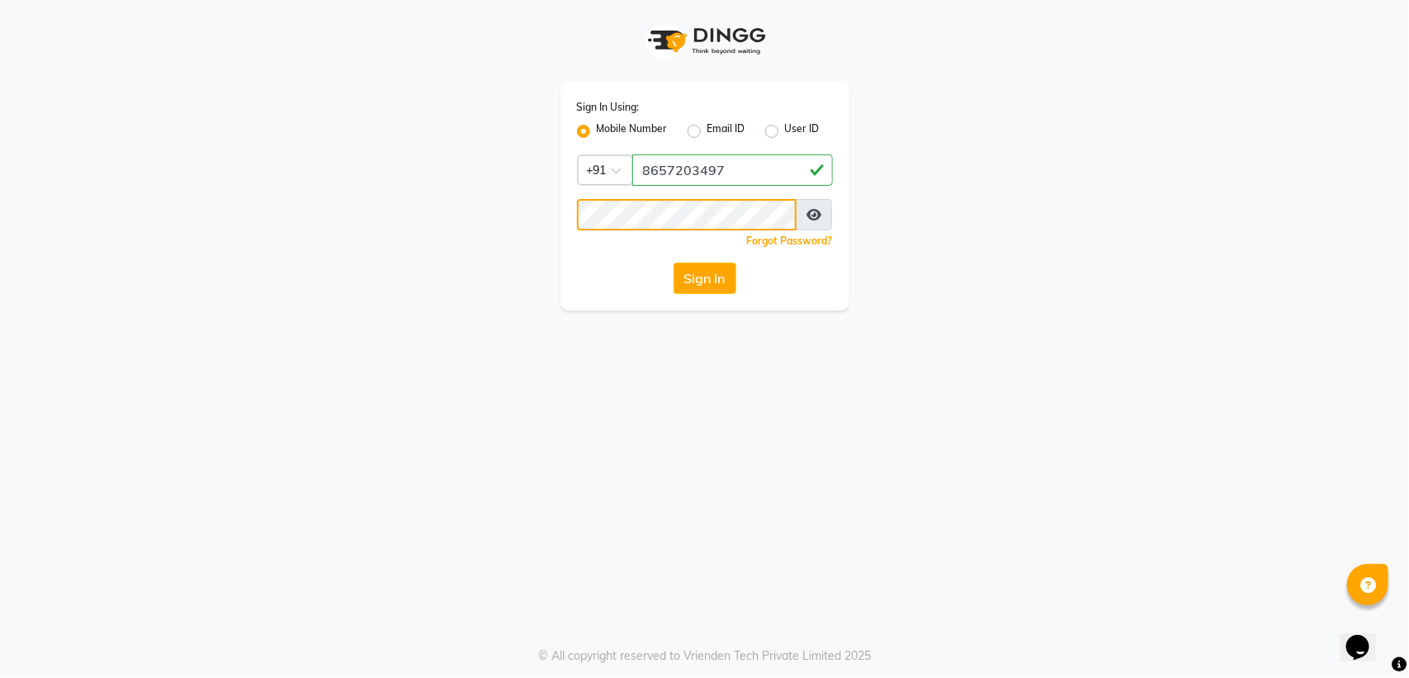
click at [351, 223] on div "Sign In Using: Mobile Number Email ID User ID Country Code × +91 8657203497 Rem…" at bounding box center [704, 155] width 941 height 310
click at [704, 281] on button "Sign In" at bounding box center [705, 278] width 63 height 31
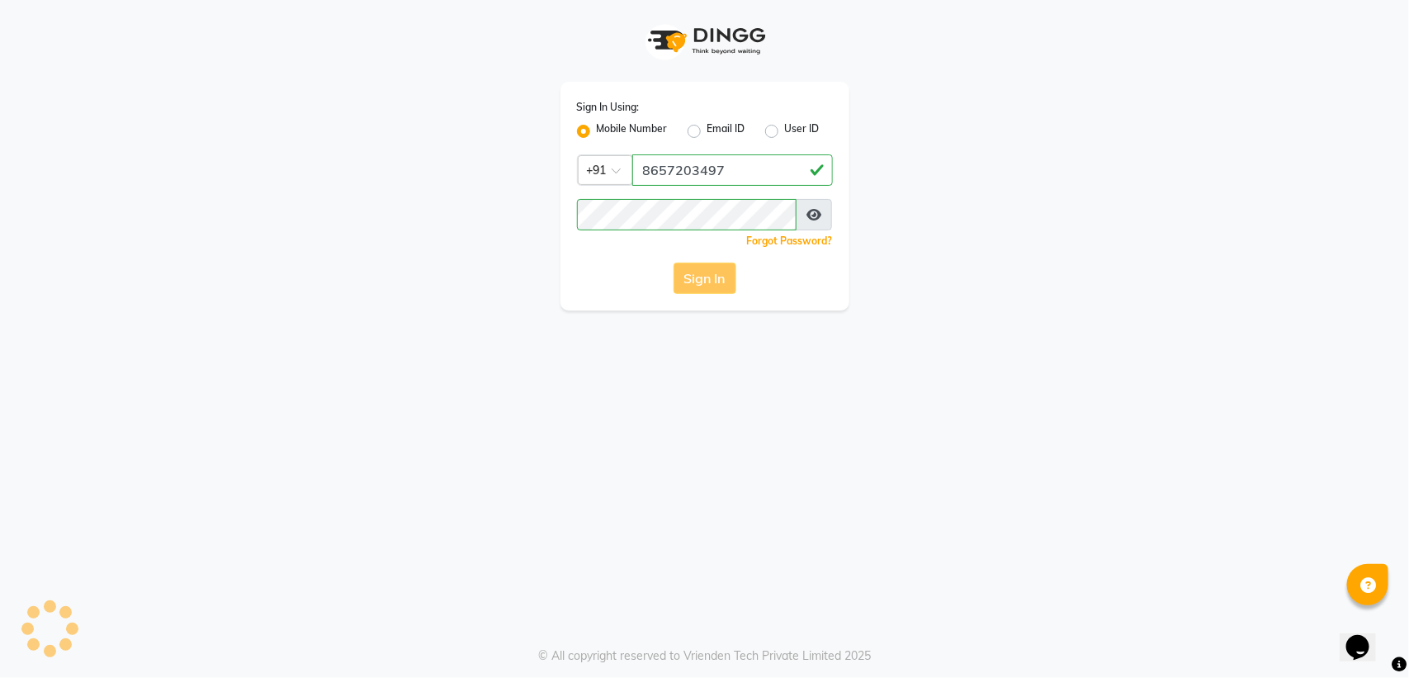
click at [706, 267] on div "Sign In" at bounding box center [705, 278] width 256 height 31
click at [710, 272] on div "Sign In" at bounding box center [705, 278] width 256 height 31
click at [703, 279] on button "Sign In" at bounding box center [705, 278] width 63 height 31
click at [708, 165] on input "8657203497" at bounding box center [732, 169] width 201 height 31
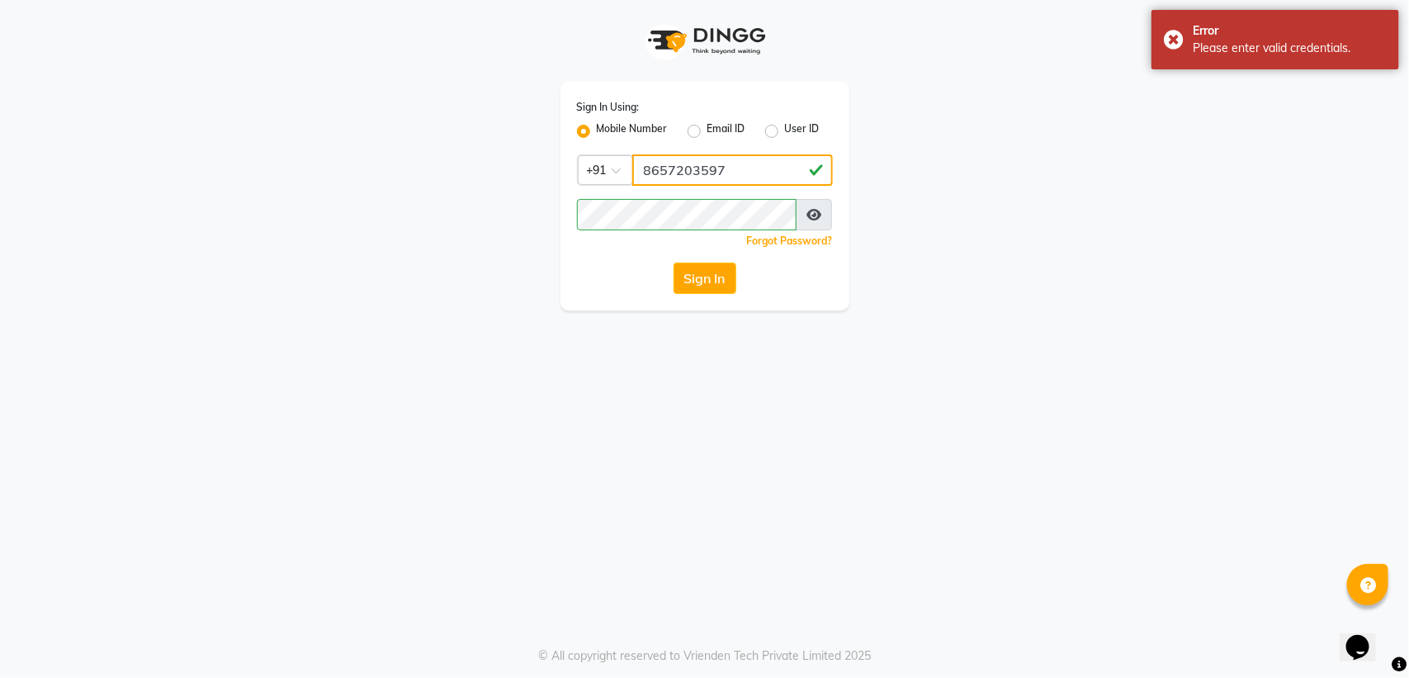
type input "8657203597"
click at [330, 225] on div "Sign In Using: Mobile Number Email ID User ID Country Code × +91 8657203597 Rem…" at bounding box center [704, 155] width 941 height 310
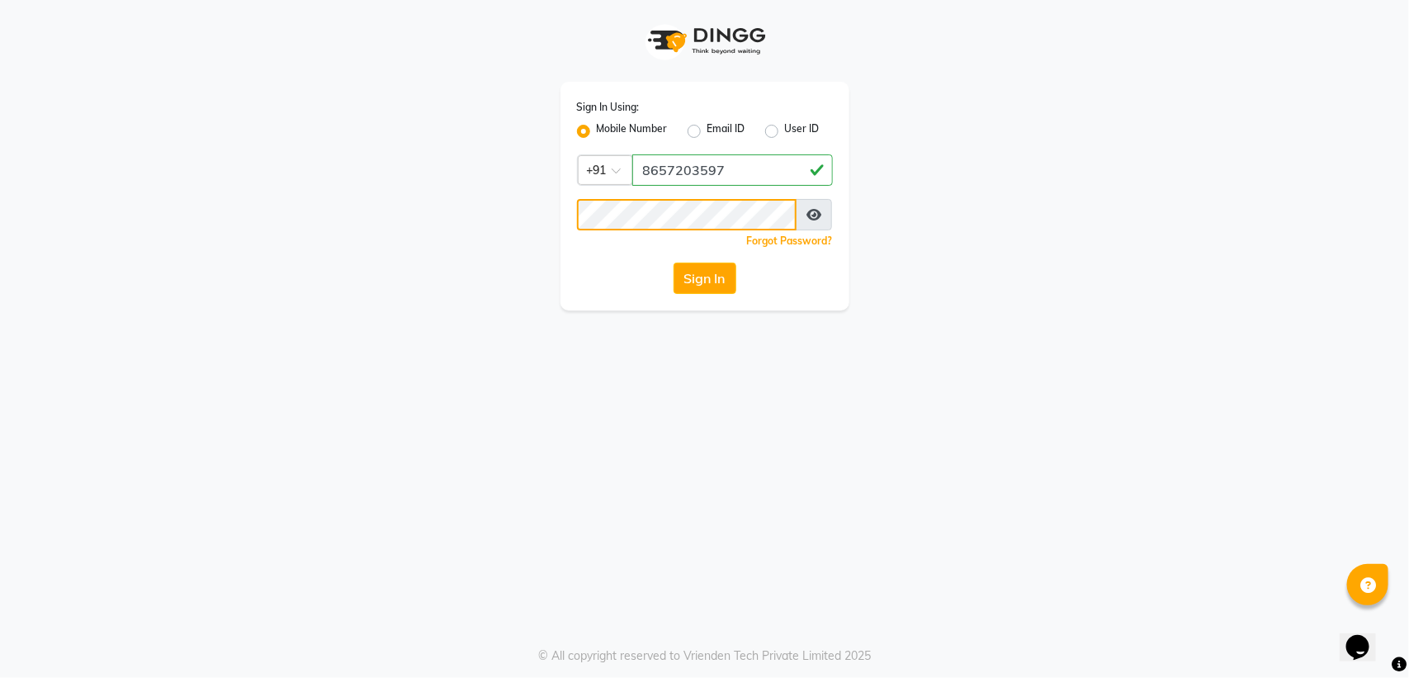
click at [674, 263] on button "Sign In" at bounding box center [705, 278] width 63 height 31
click at [708, 277] on button "Sign In" at bounding box center [705, 278] width 63 height 31
click at [721, 269] on button "Sign In" at bounding box center [705, 278] width 63 height 31
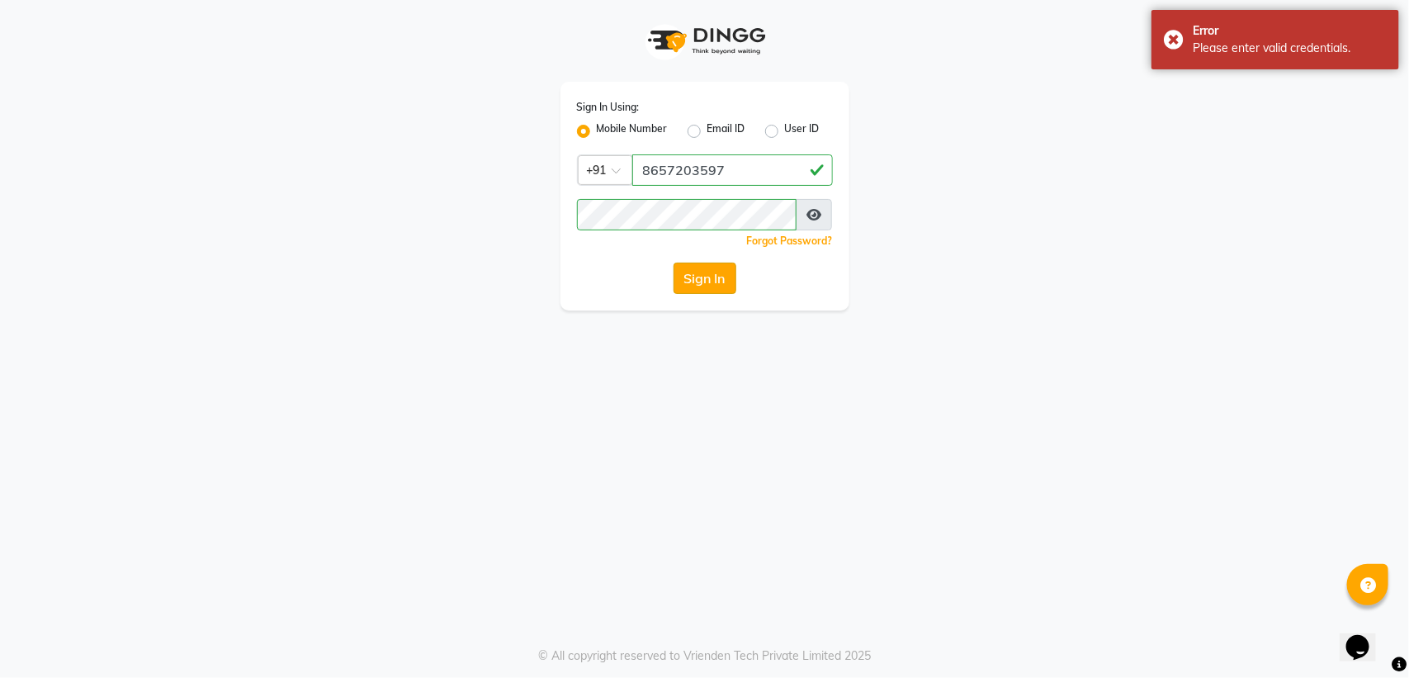
click at [721, 269] on button "Sign In" at bounding box center [705, 278] width 63 height 31
